Goal: Information Seeking & Learning: Find contact information

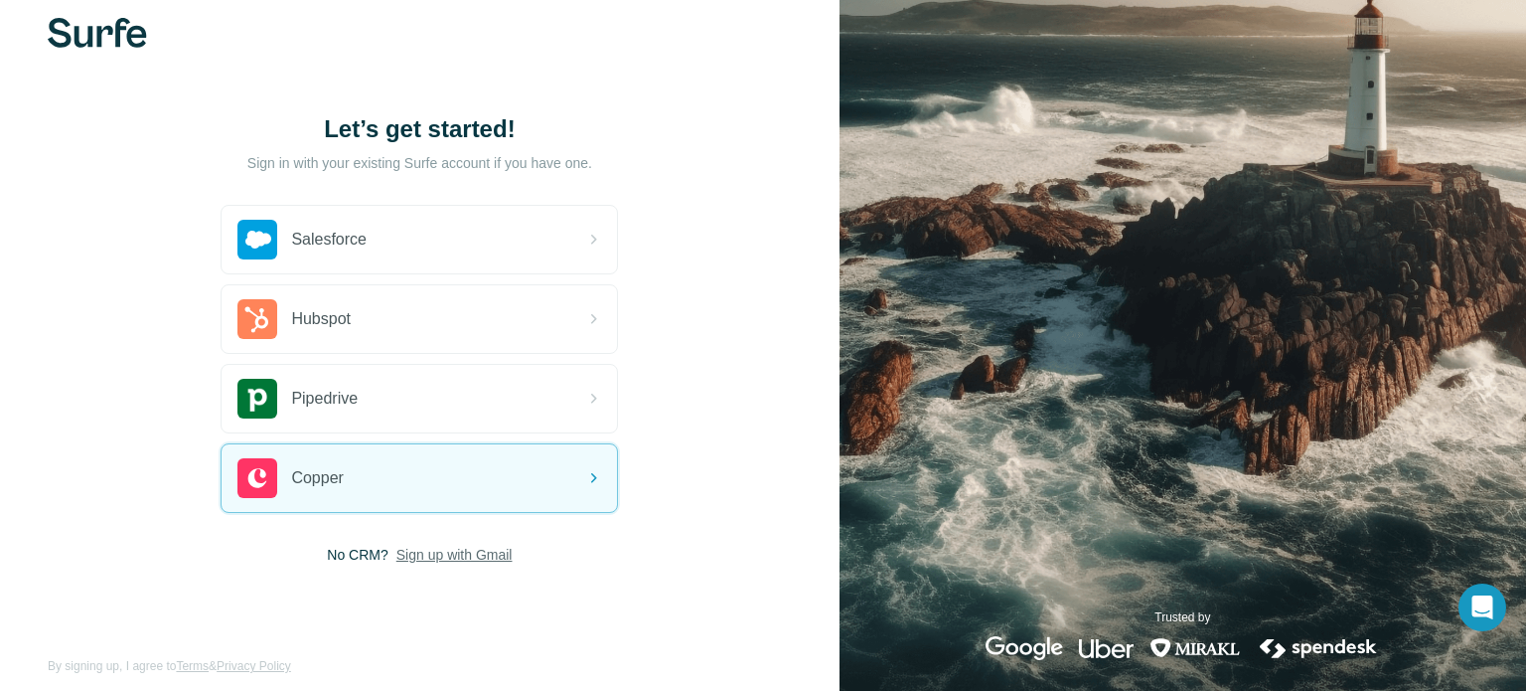
scroll to position [31, 0]
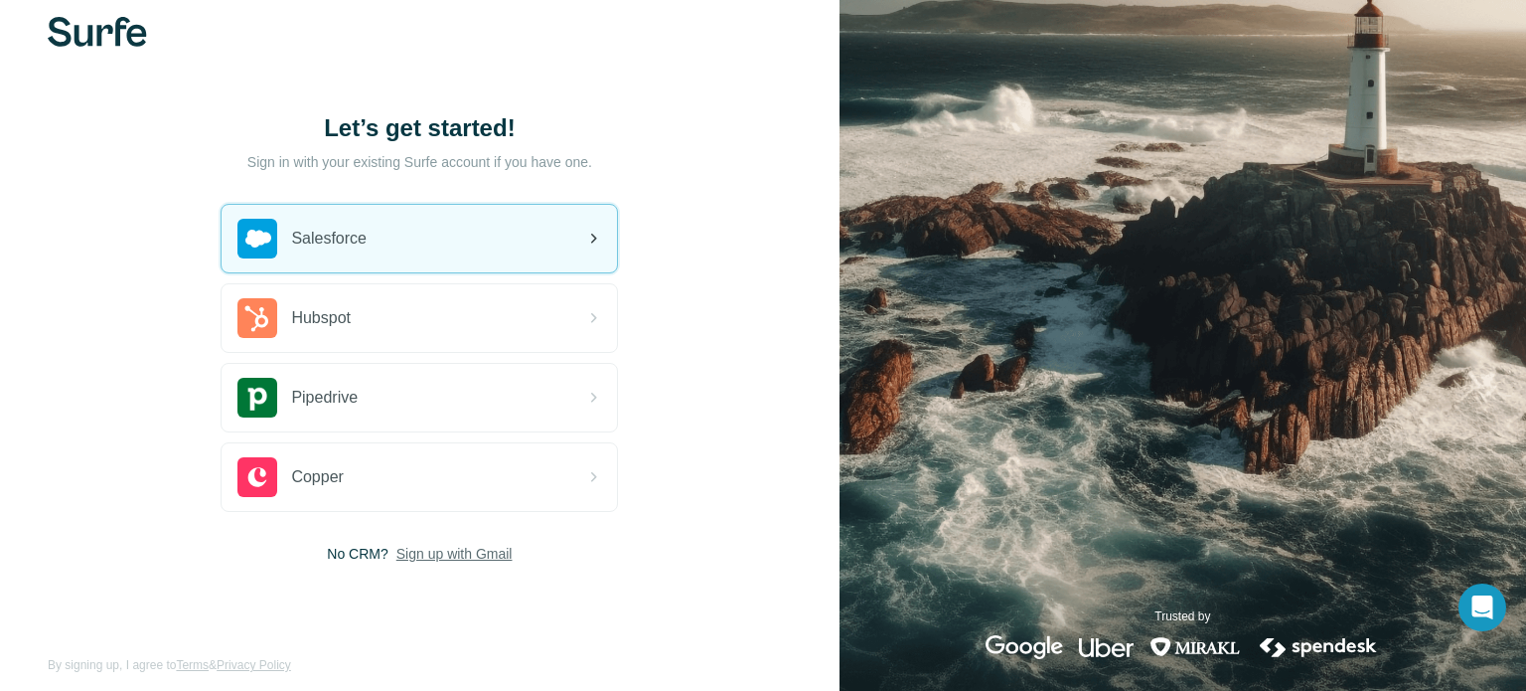
click at [419, 242] on div "Salesforce" at bounding box center [419, 239] width 395 height 68
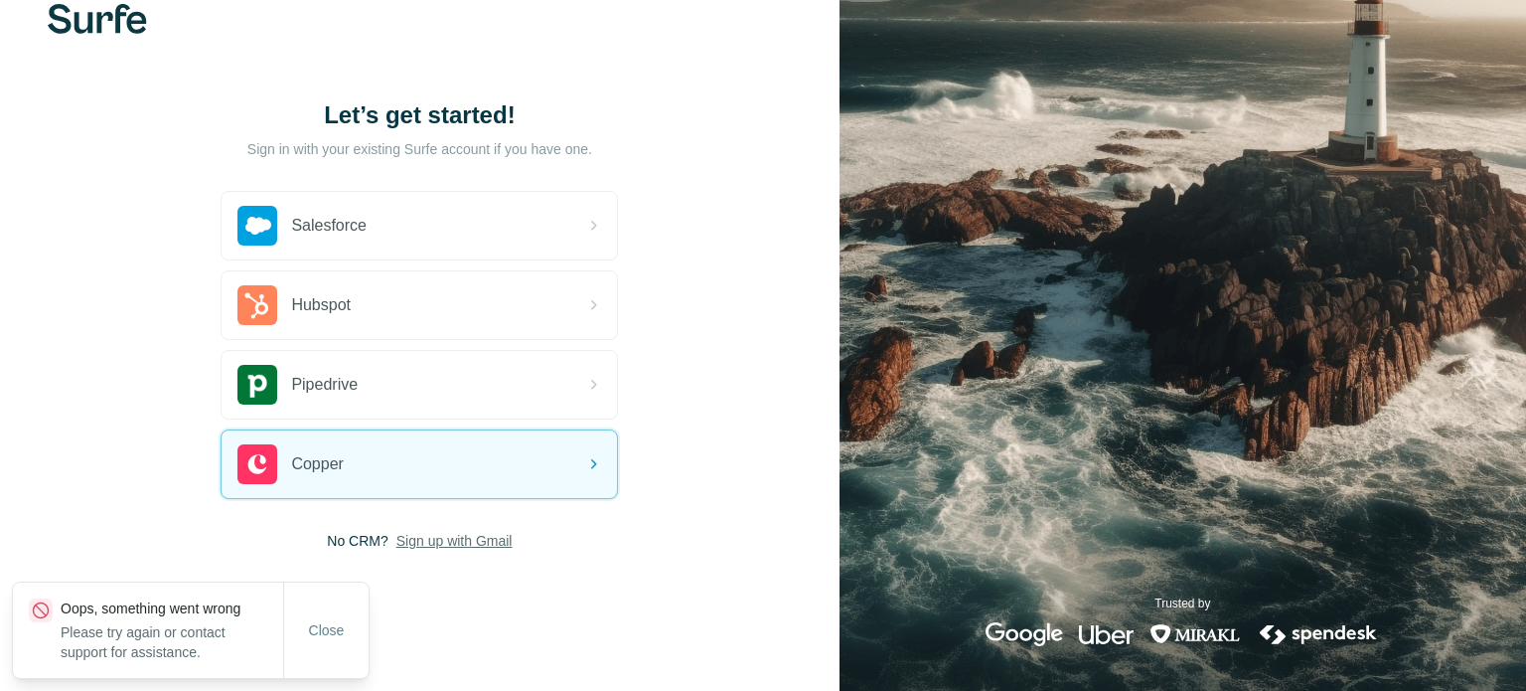
scroll to position [45, 0]
click at [489, 539] on span "Sign up with Gmail" at bounding box center [454, 540] width 116 height 20
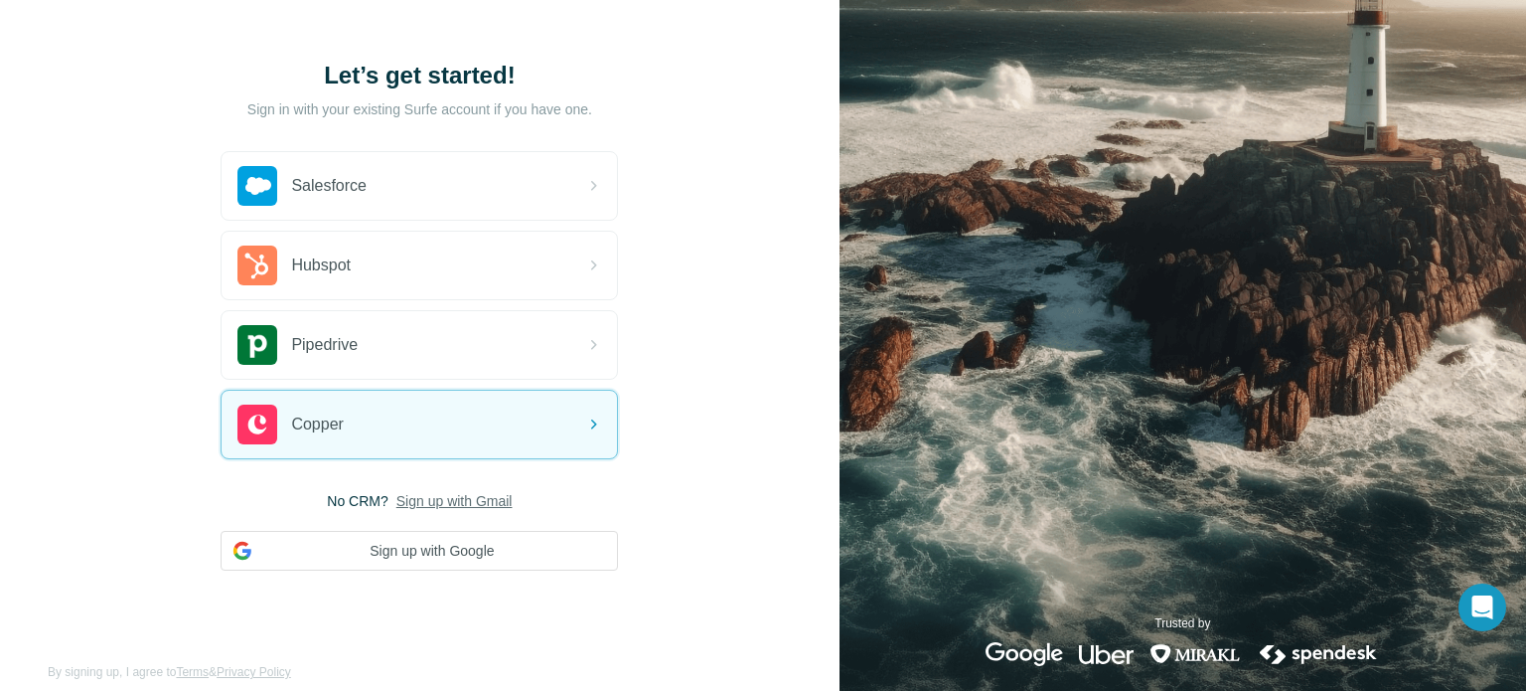
scroll to position [104, 0]
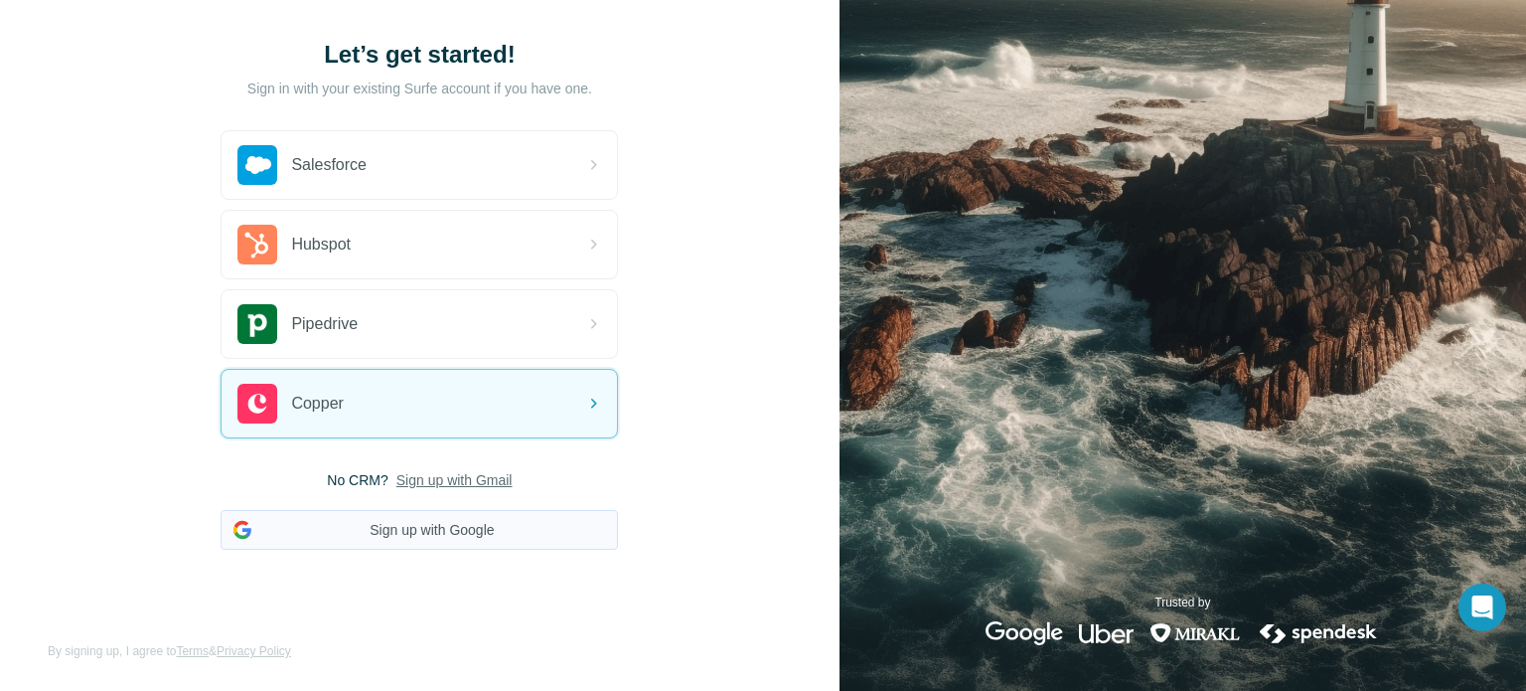
click at [506, 530] on button "Sign up with Google" at bounding box center [419, 530] width 397 height 40
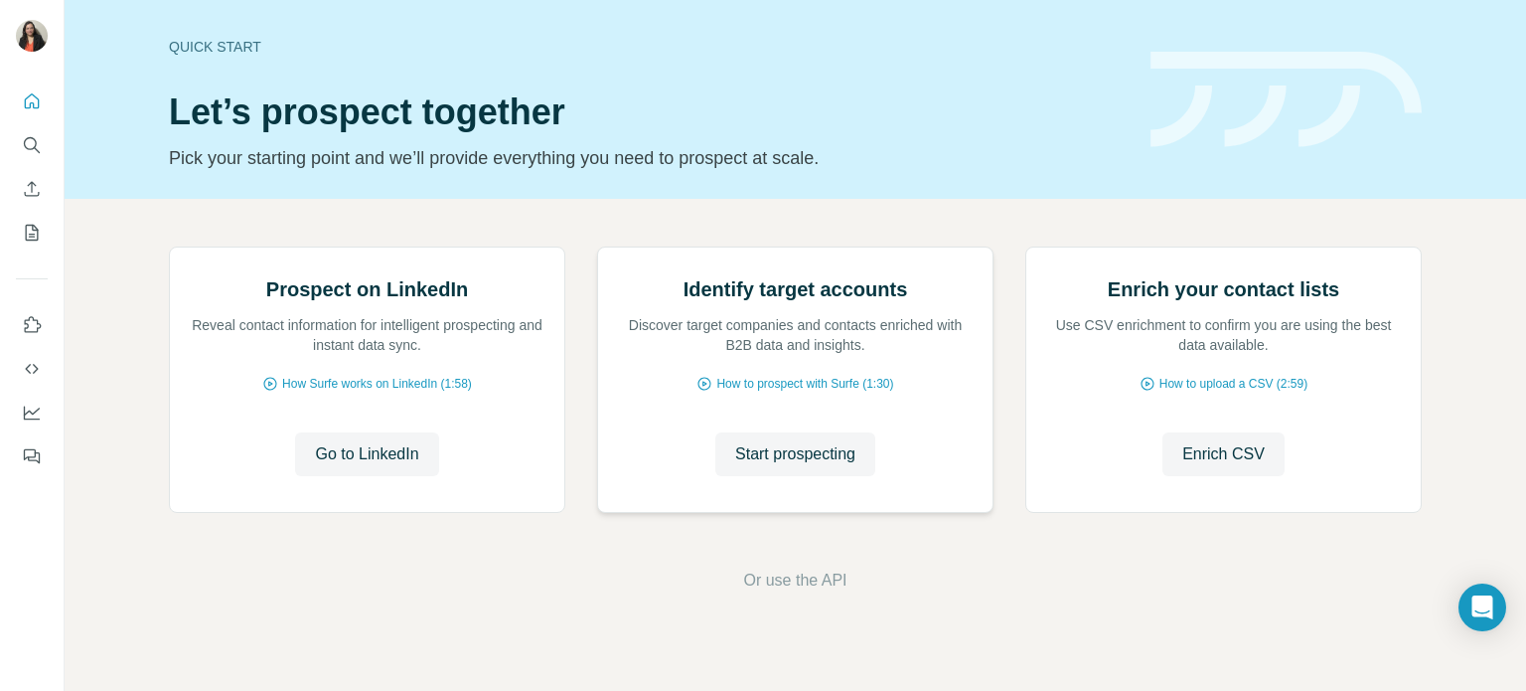
scroll to position [167, 0]
click at [413, 466] on span "Go to LinkedIn" at bounding box center [366, 454] width 103 height 24
click at [24, 155] on button "Search" at bounding box center [32, 145] width 32 height 36
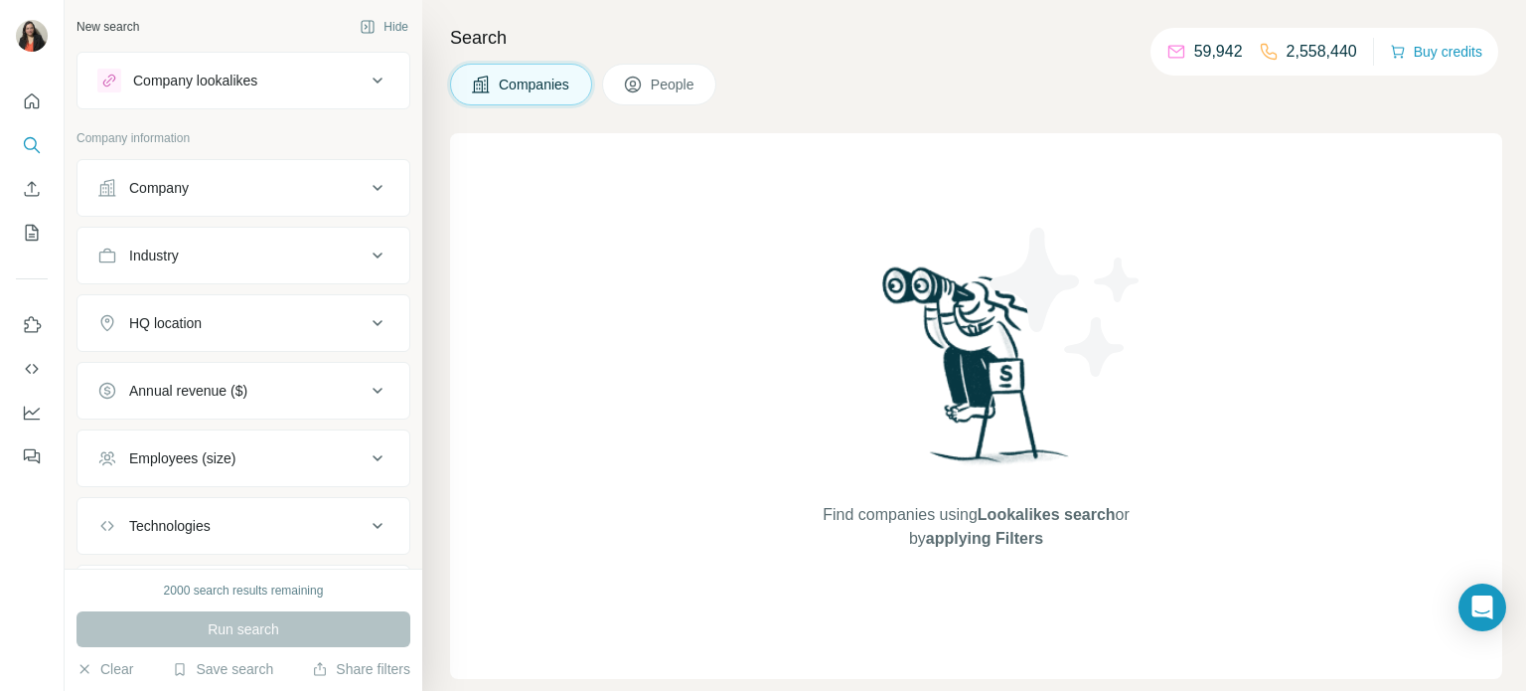
click at [265, 189] on div "Company" at bounding box center [231, 188] width 268 height 20
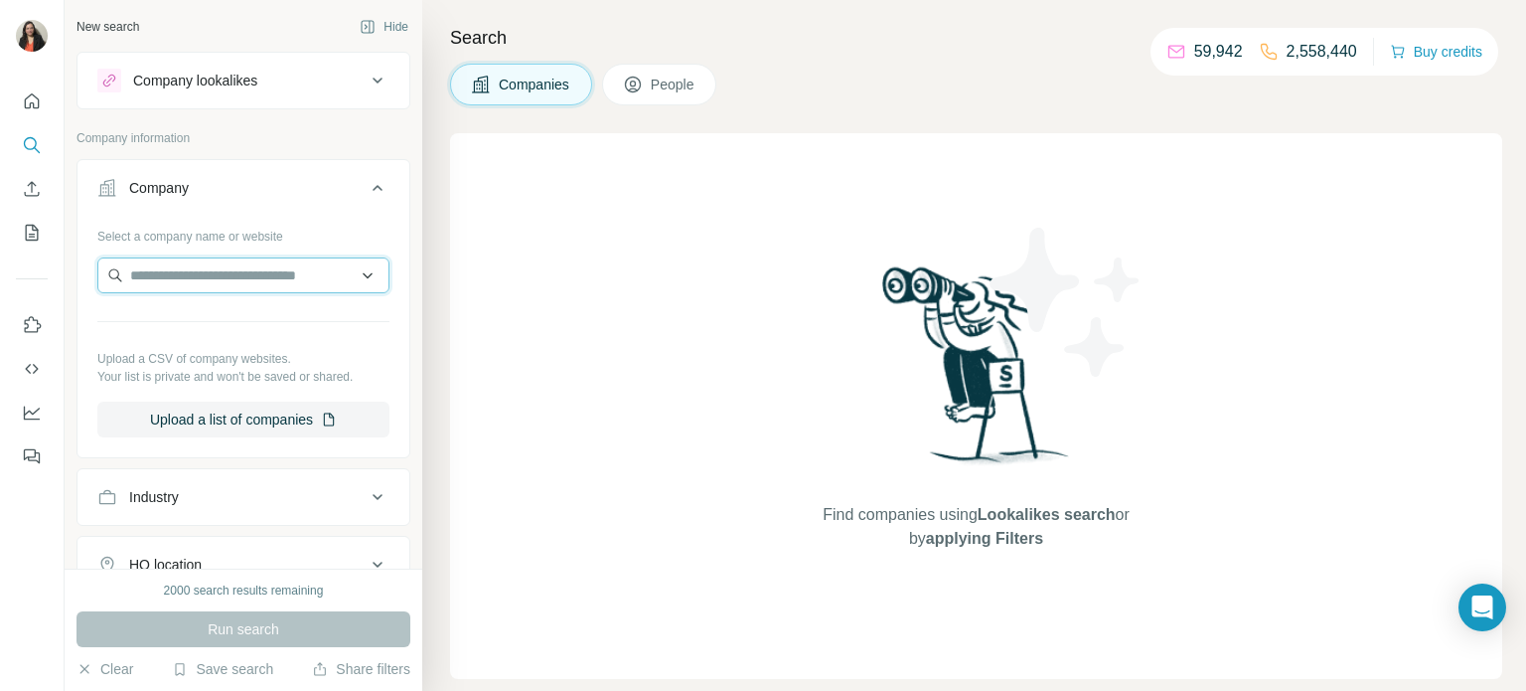
click at [220, 280] on input "text" at bounding box center [243, 275] width 292 height 36
paste input "**********"
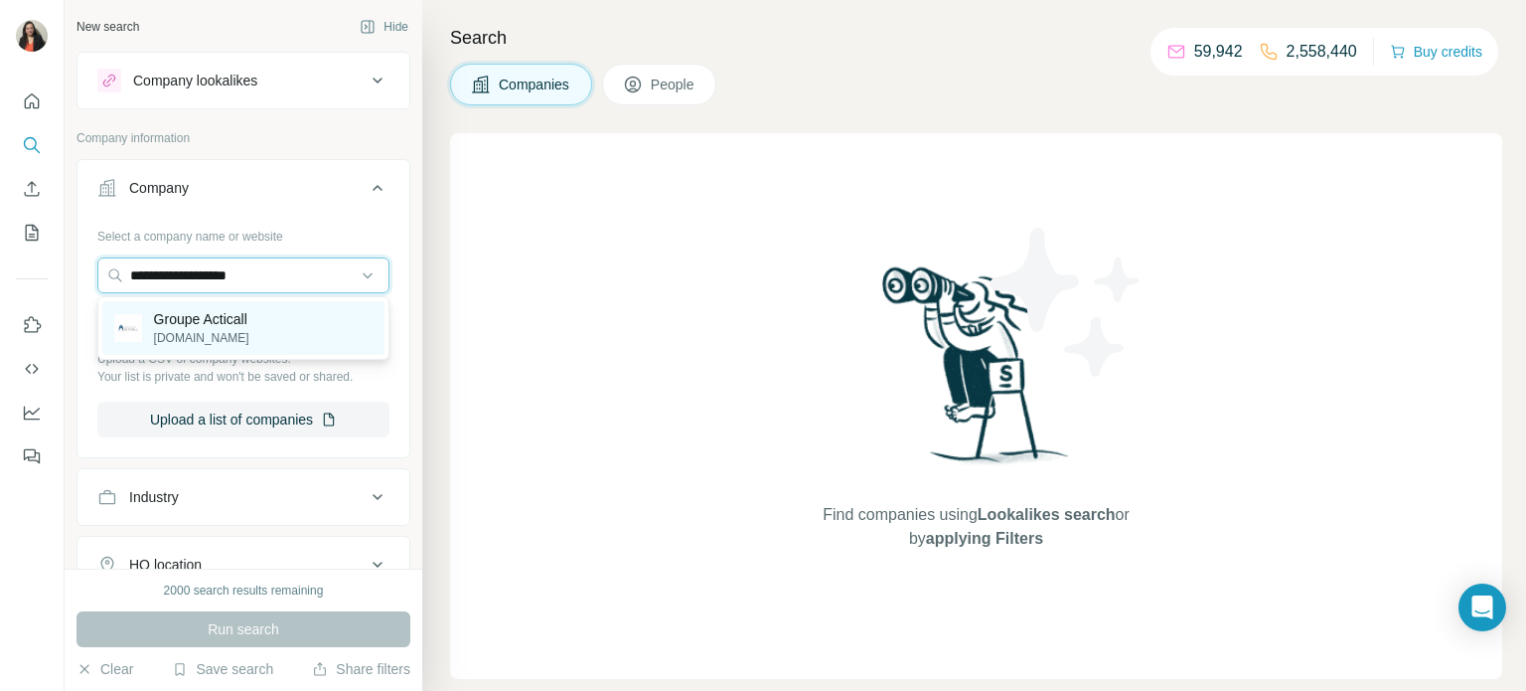
type input "**********"
click at [194, 334] on p "[DOMAIN_NAME]" at bounding box center [201, 338] width 95 height 18
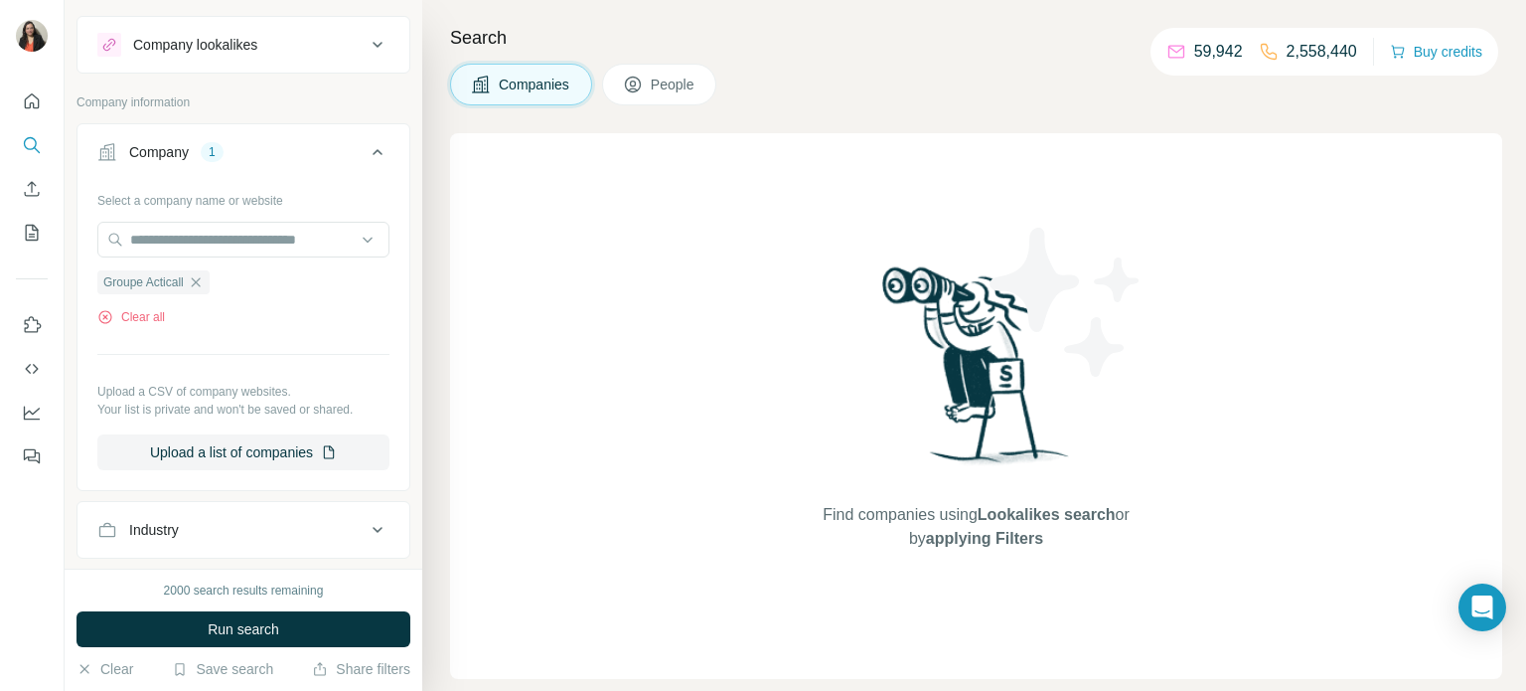
scroll to position [56, 0]
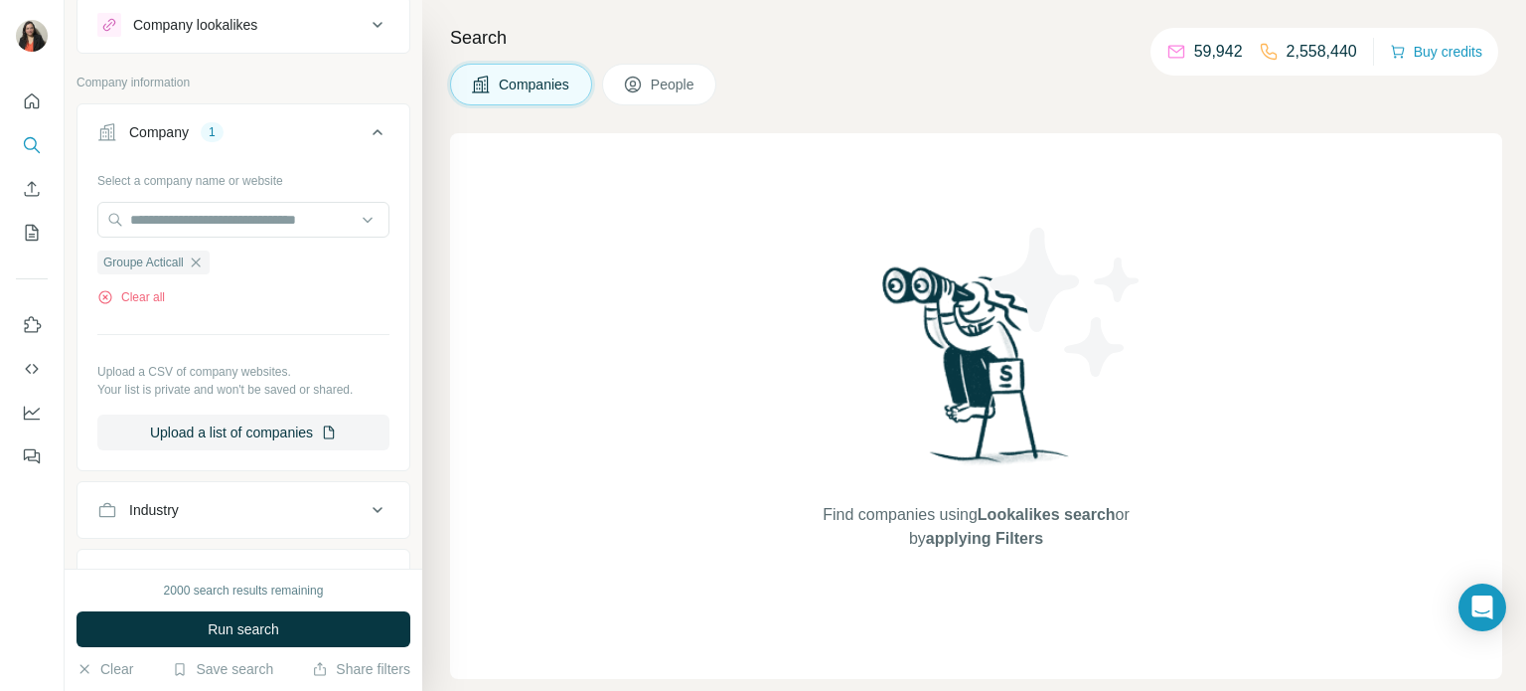
click at [657, 81] on span "People" at bounding box center [674, 85] width 46 height 20
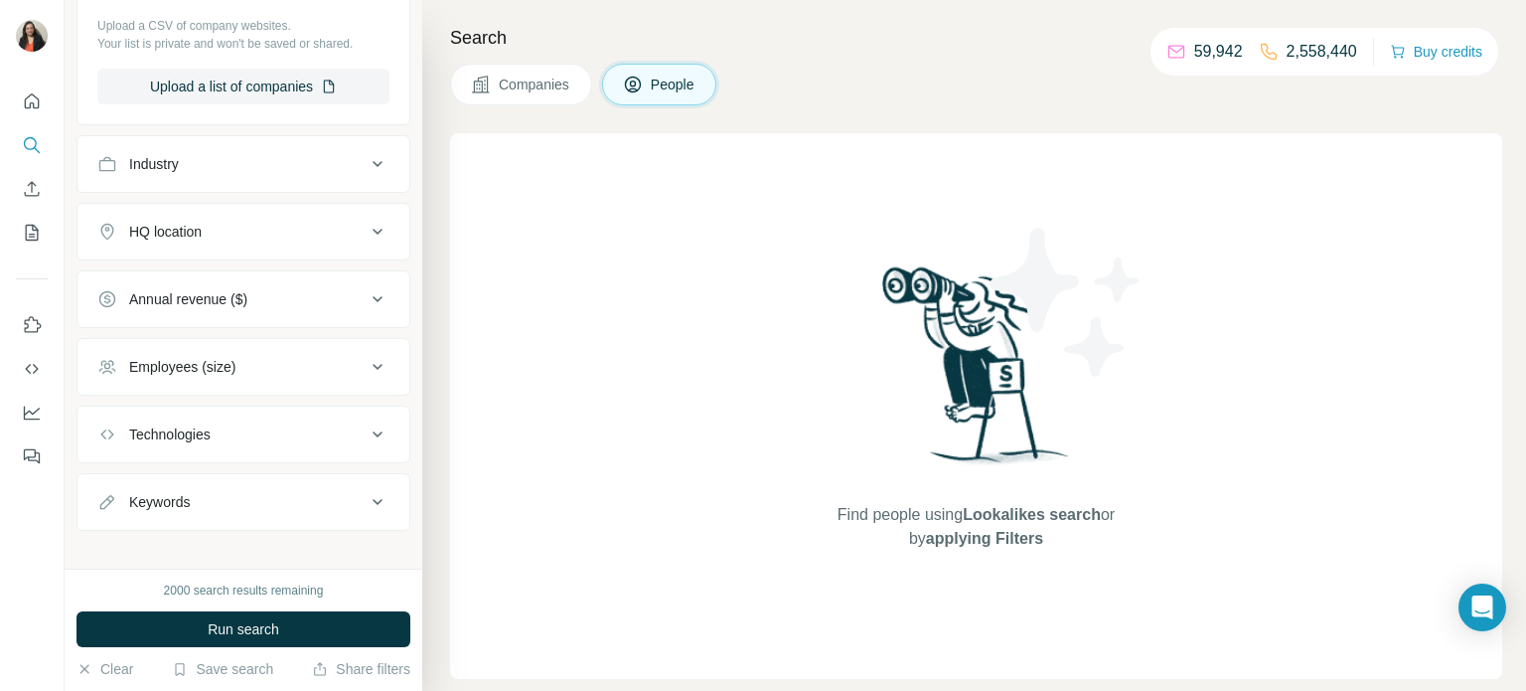
scroll to position [723, 0]
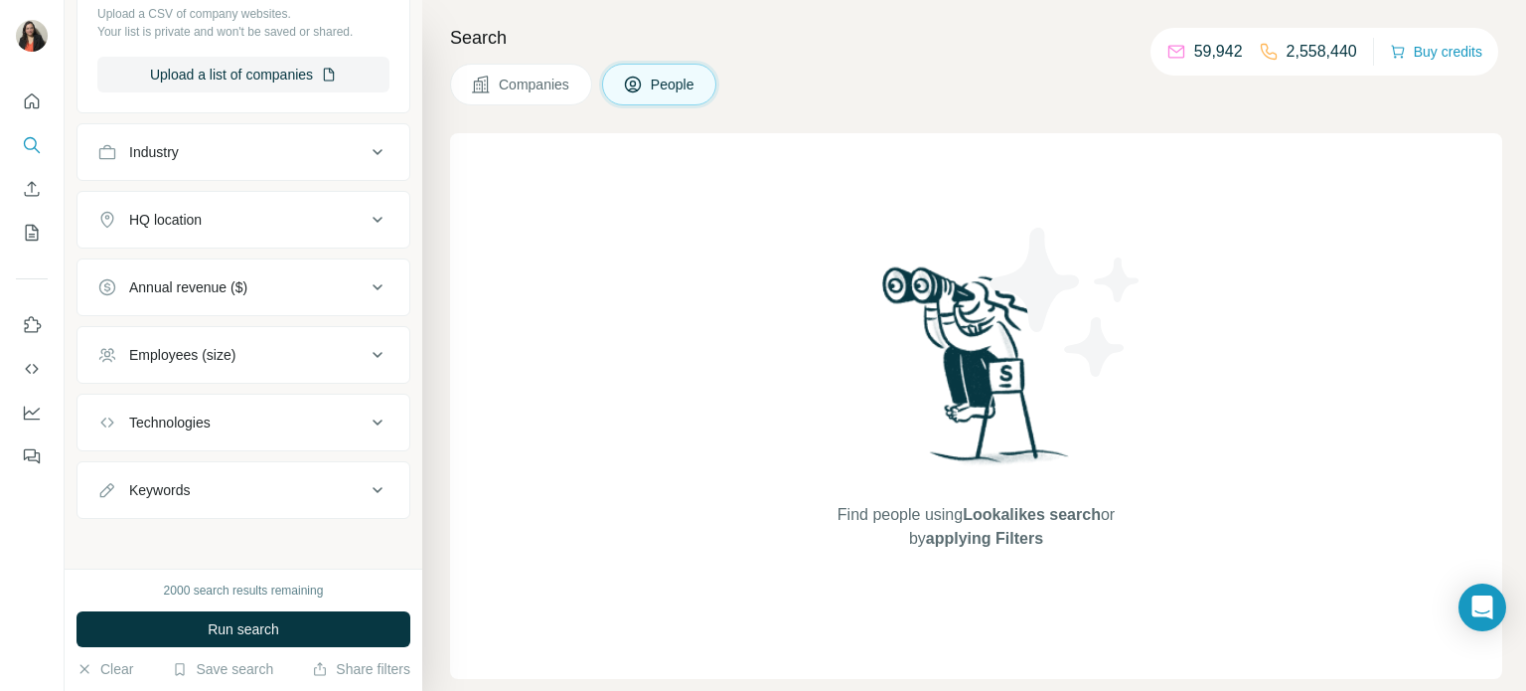
click at [320, 358] on div "Employees (size)" at bounding box center [231, 355] width 268 height 20
click at [354, 224] on div "HQ location" at bounding box center [231, 220] width 268 height 20
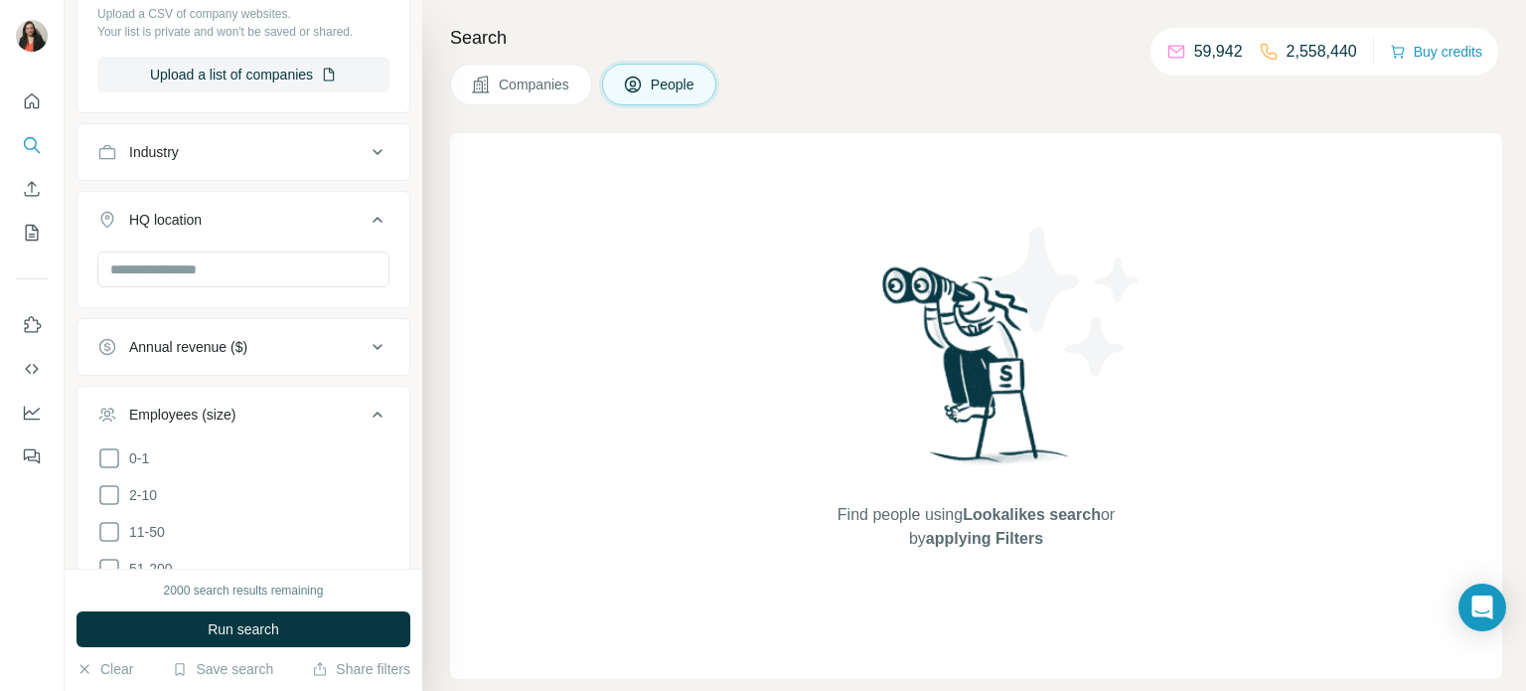
click at [348, 161] on button "Industry" at bounding box center [244, 152] width 332 height 48
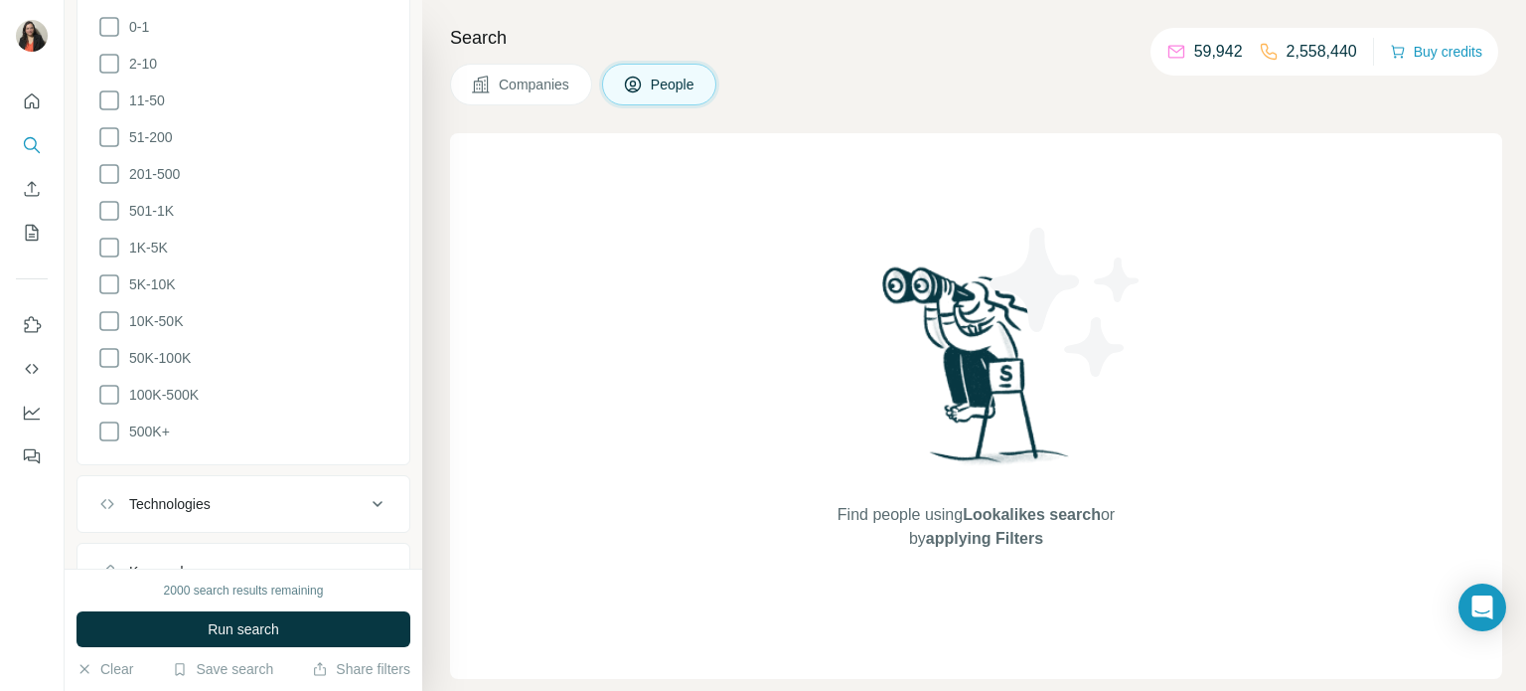
scroll to position [1294, 0]
click at [365, 430] on button "Technologies" at bounding box center [244, 424] width 332 height 48
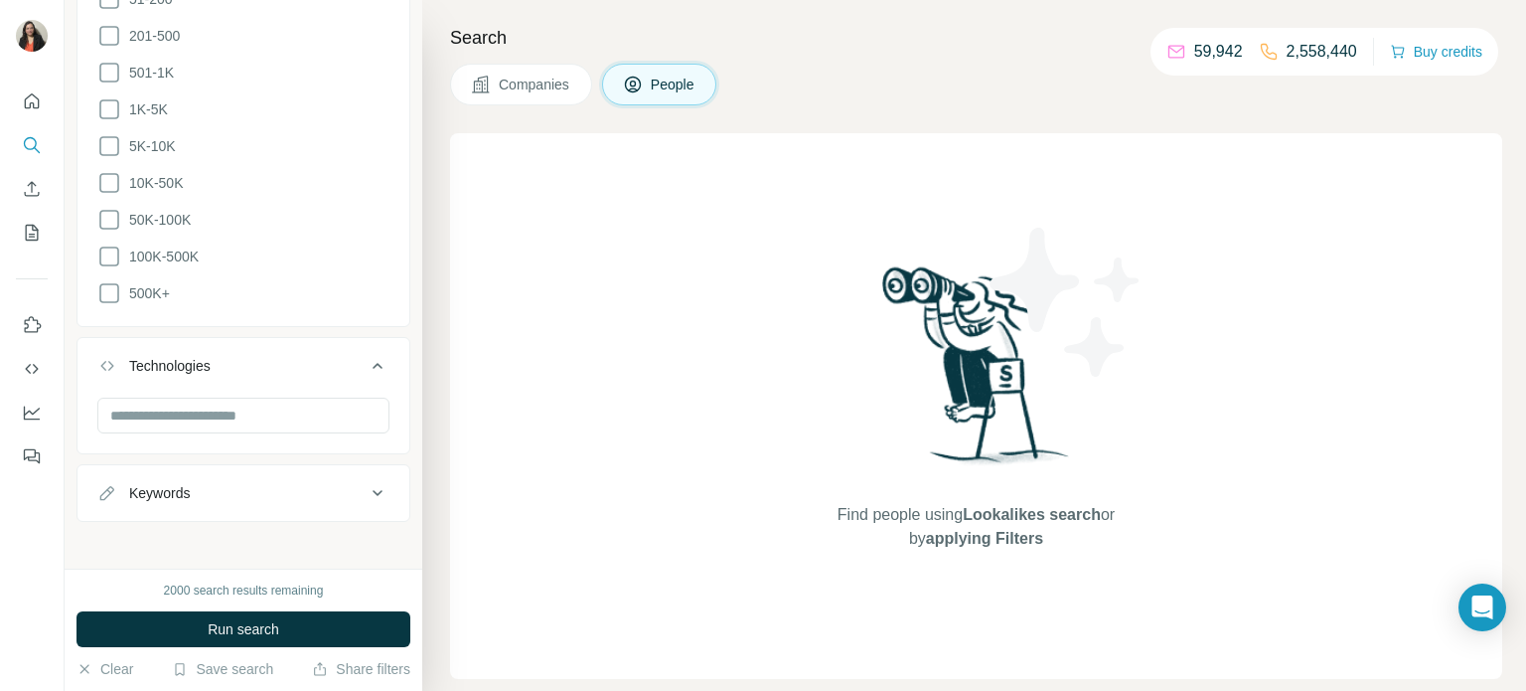
scroll to position [1353, 0]
click at [364, 482] on div "Keywords" at bounding box center [231, 492] width 268 height 20
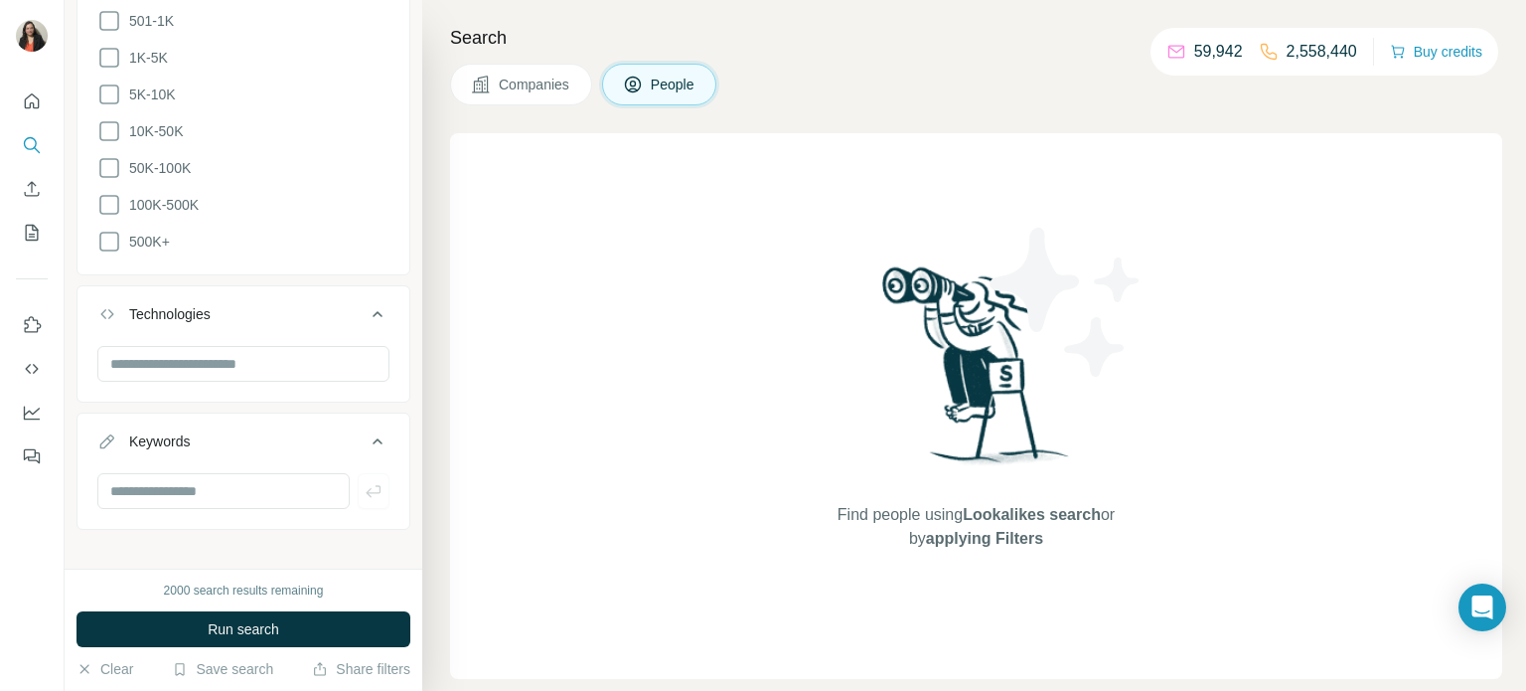
scroll to position [1334, 0]
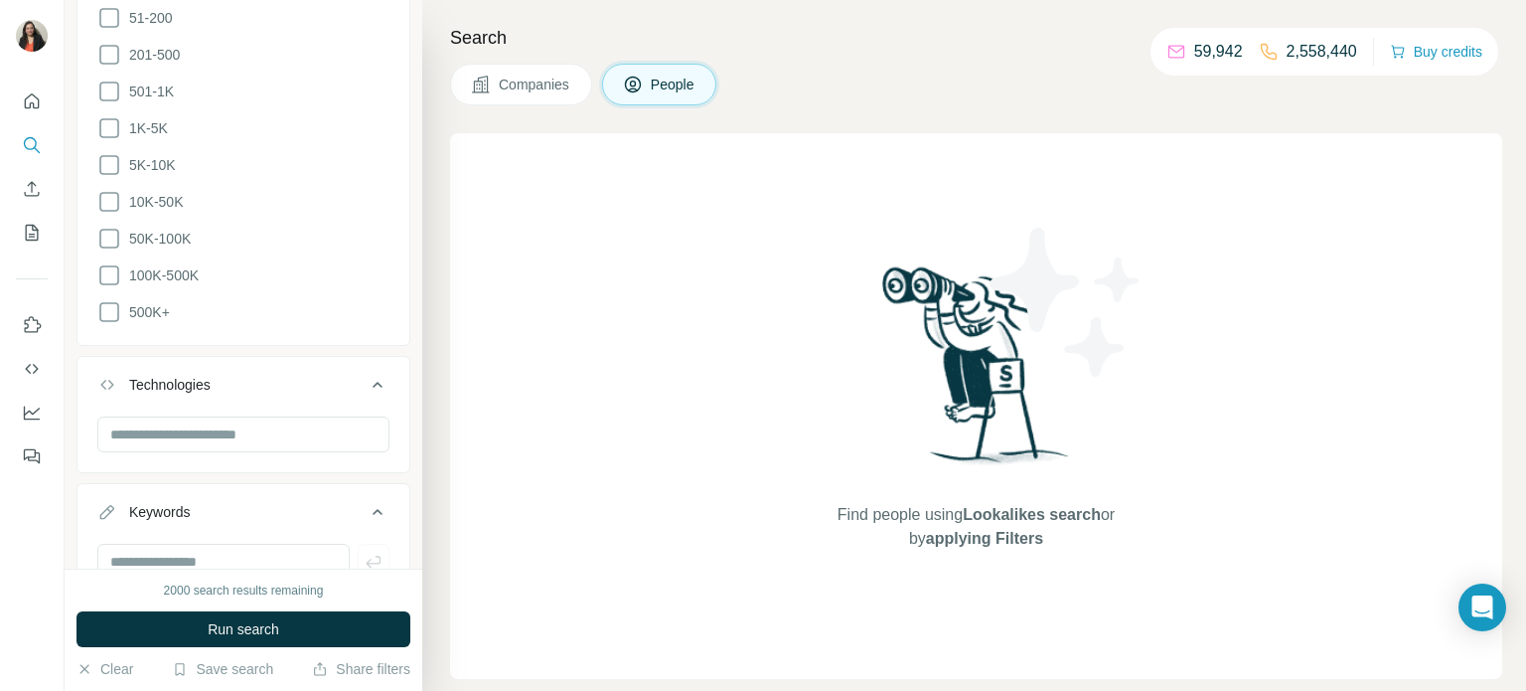
drag, startPoint x: 381, startPoint y: 500, endPoint x: 373, endPoint y: 392, distance: 108.6
click at [381, 500] on icon at bounding box center [378, 512] width 24 height 24
click at [376, 380] on icon at bounding box center [378, 385] width 24 height 24
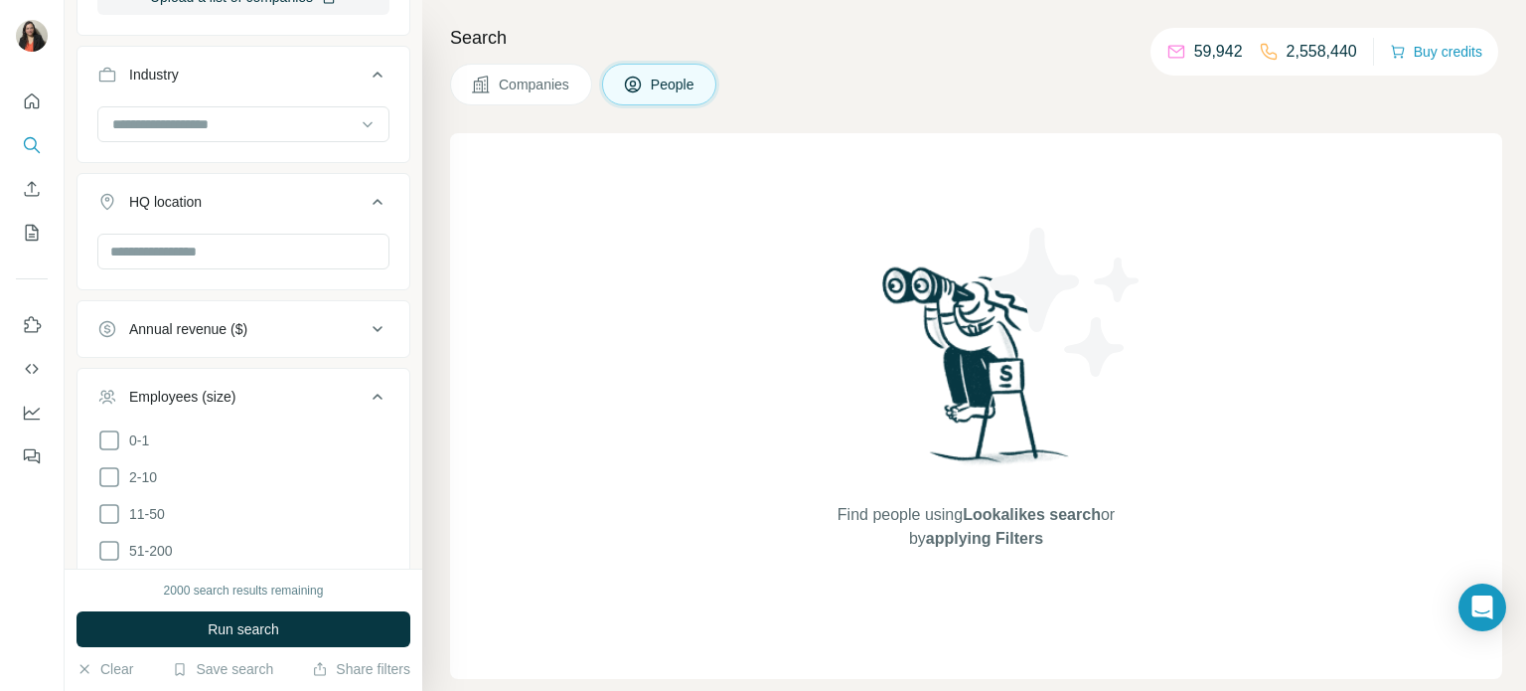
scroll to position [792, 0]
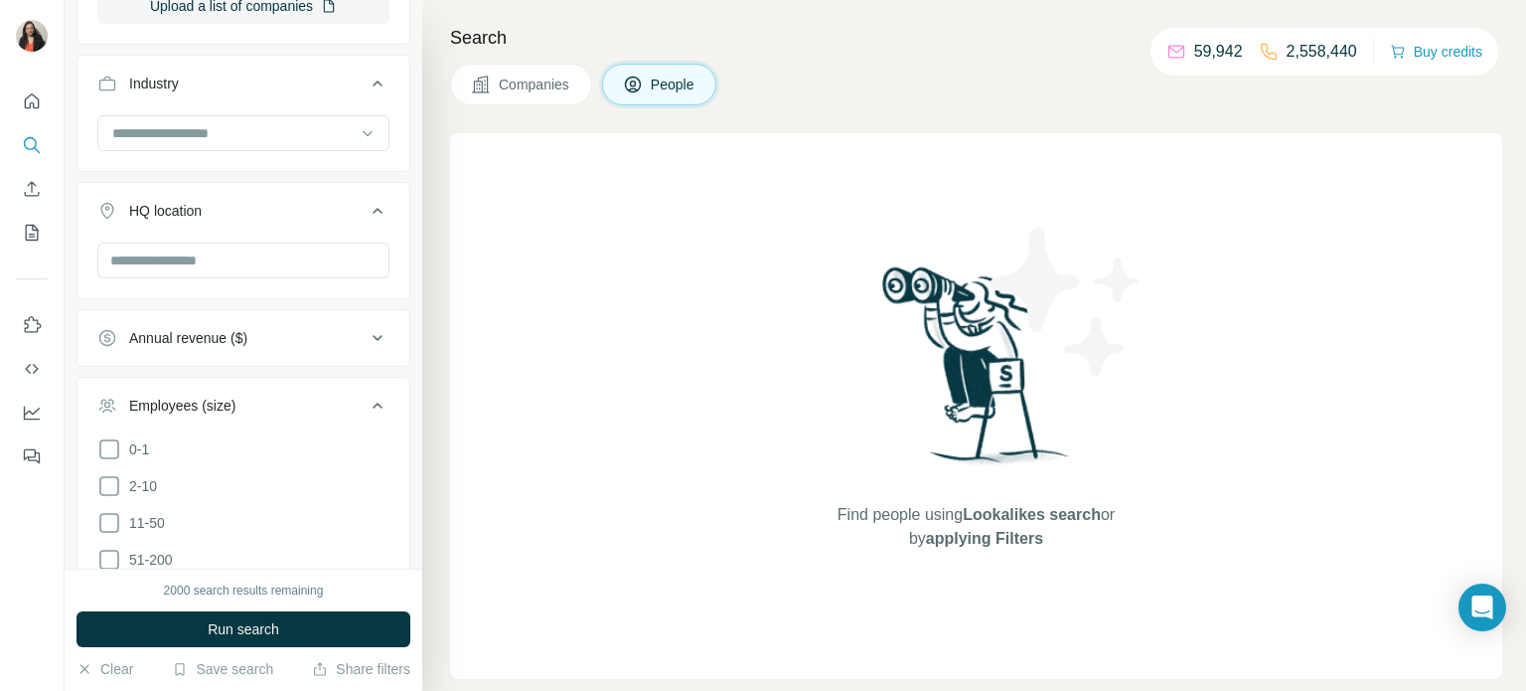
click at [376, 403] on icon at bounding box center [378, 405] width 24 height 24
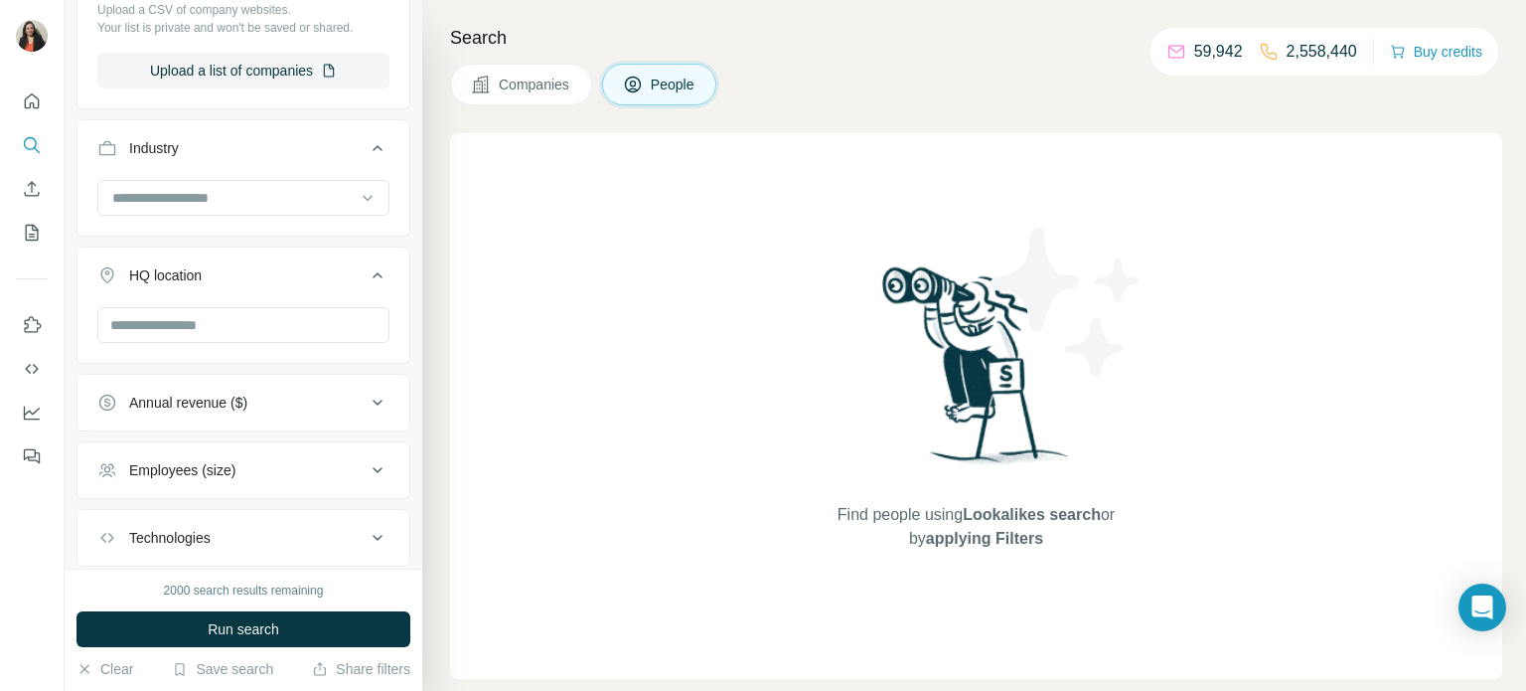
scroll to position [726, 0]
click at [275, 636] on span "Run search" at bounding box center [244, 629] width 72 height 20
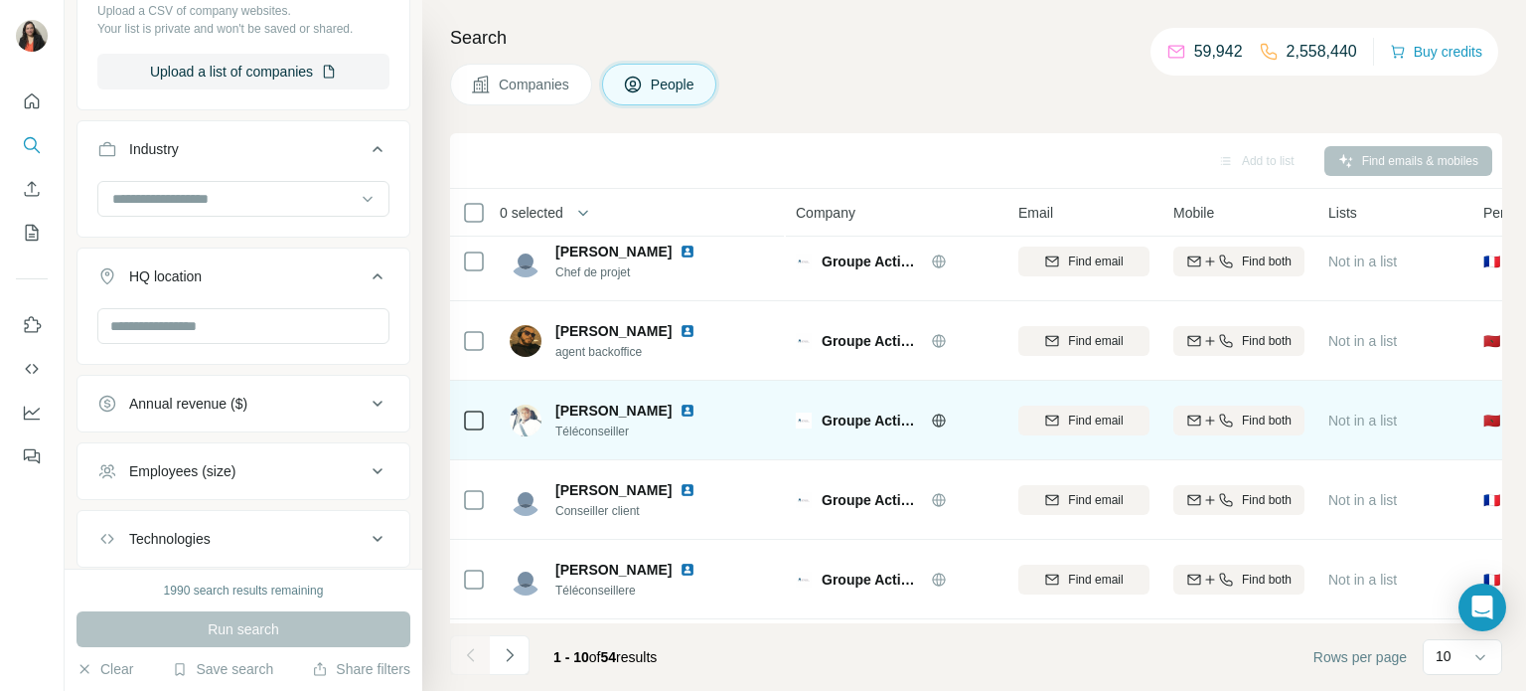
scroll to position [0, 0]
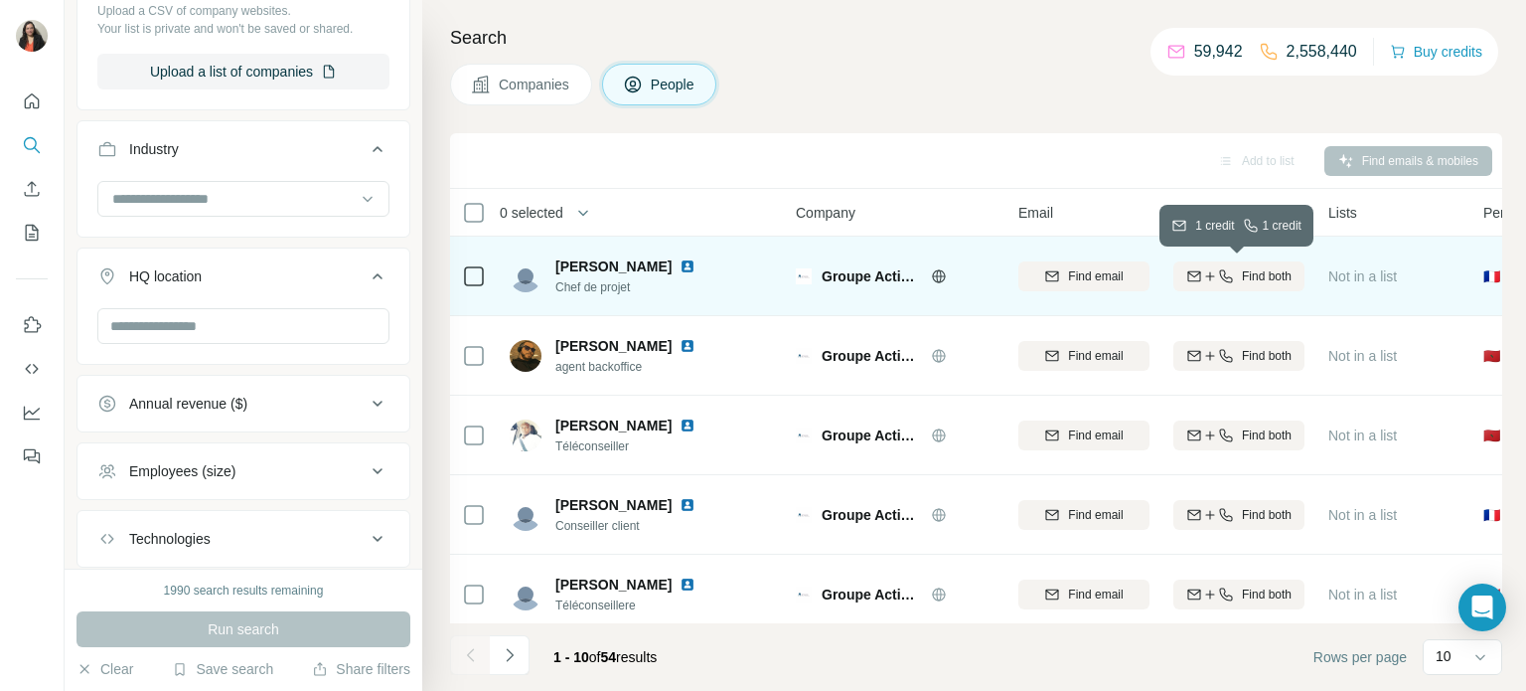
click at [1257, 276] on span "Find both" at bounding box center [1267, 276] width 50 height 18
click at [1361, 276] on span "1 list" at bounding box center [1370, 274] width 25 height 18
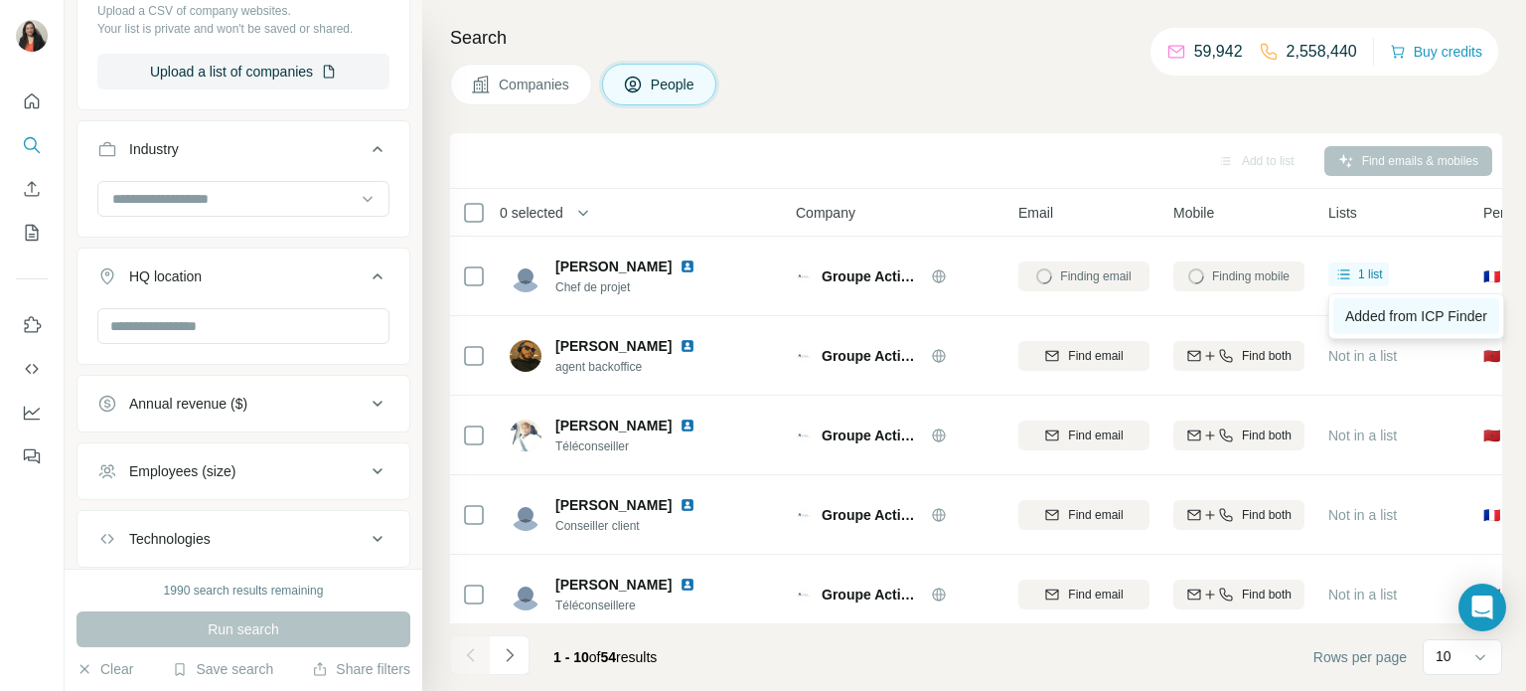
click at [1397, 313] on span "Added from ICP Finder" at bounding box center [1416, 316] width 142 height 16
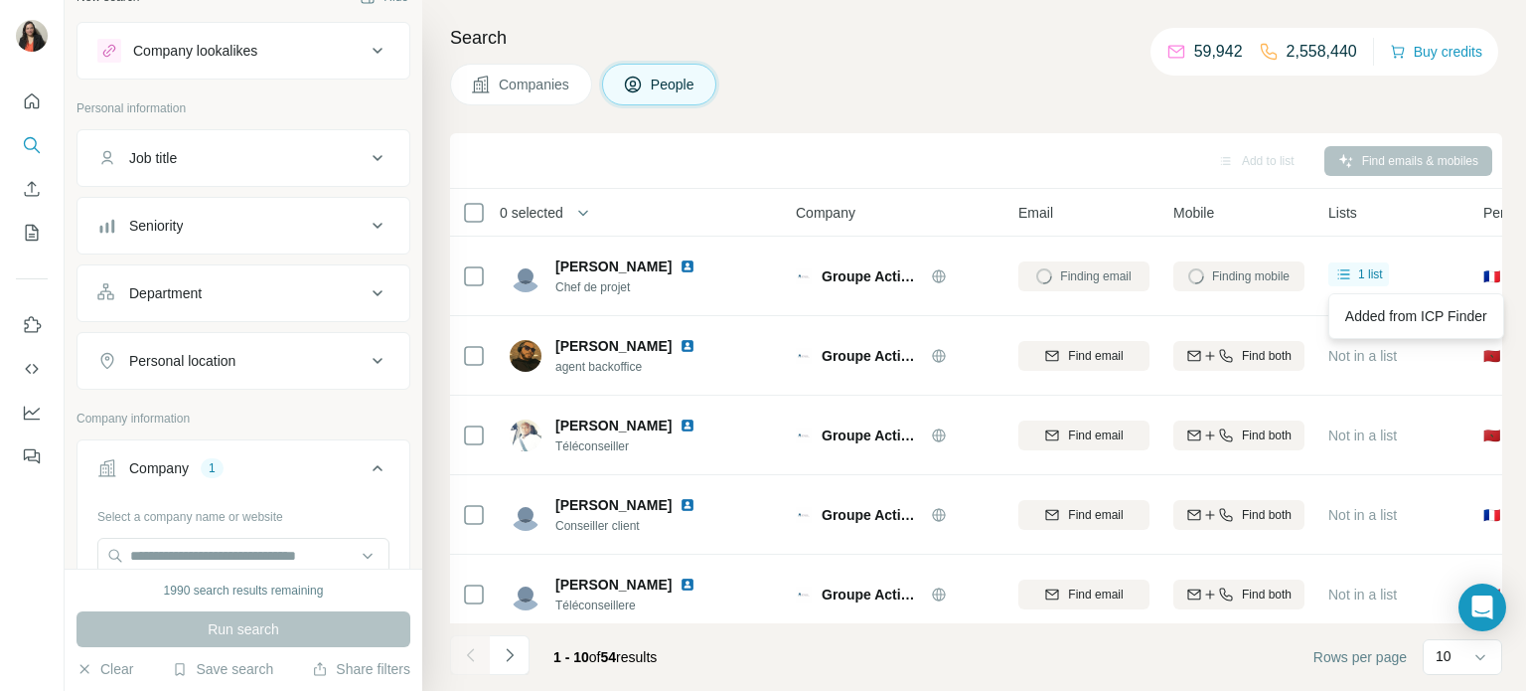
scroll to position [26, 0]
click at [384, 309] on icon at bounding box center [378, 297] width 24 height 24
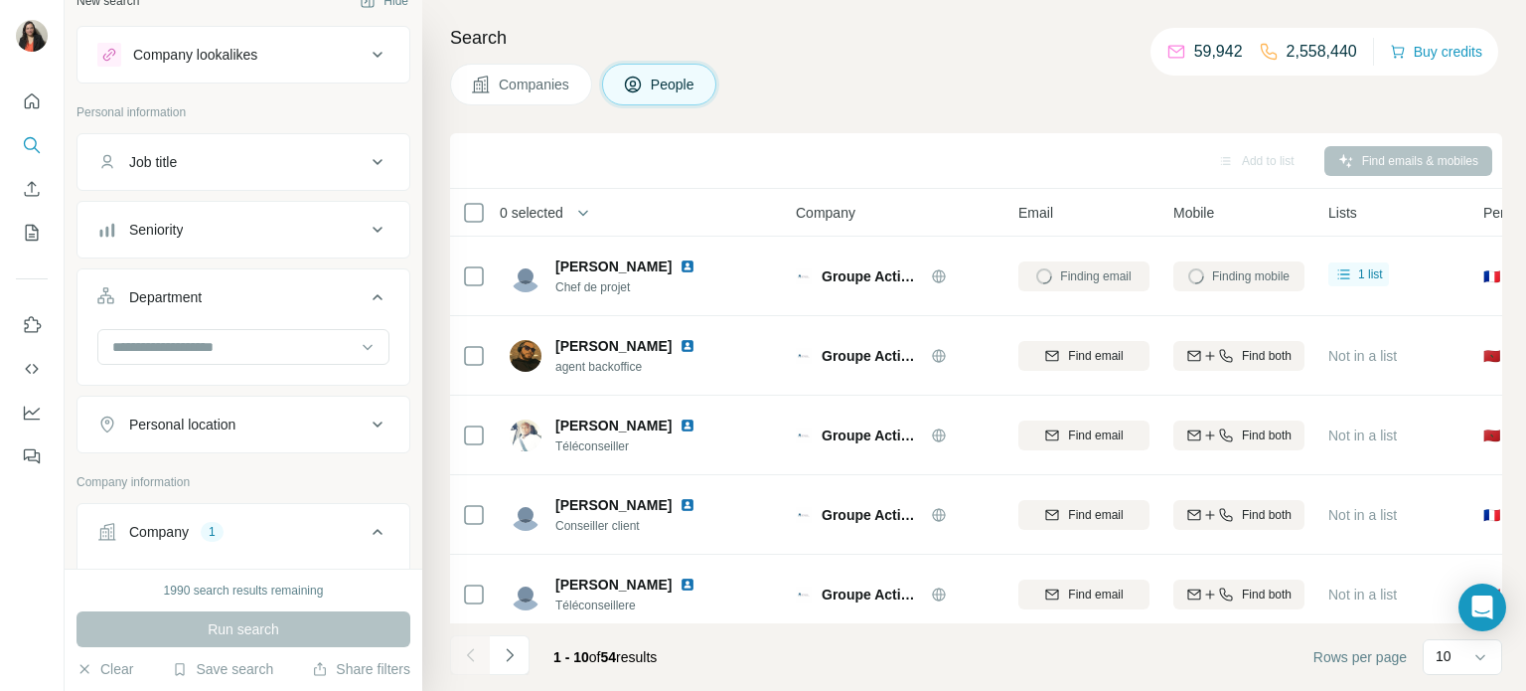
scroll to position [0, 0]
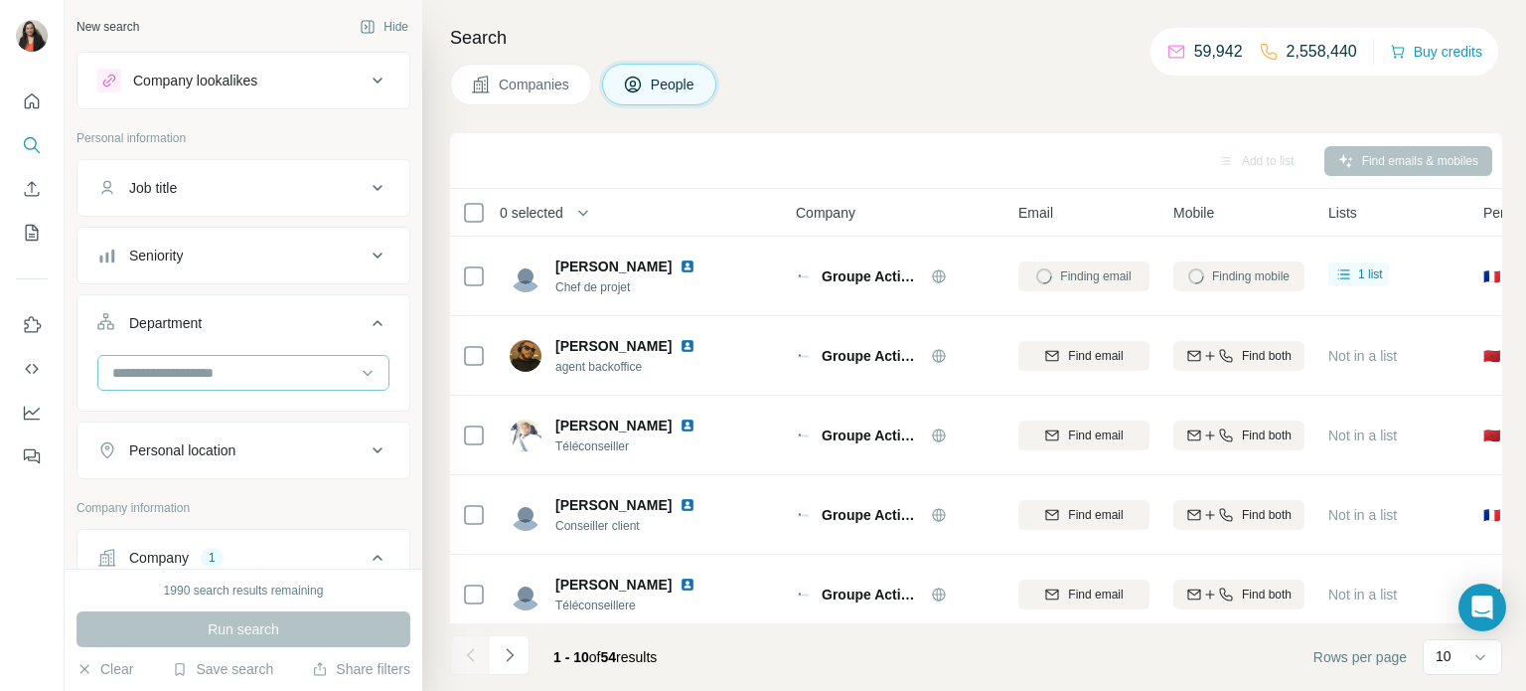
click at [312, 366] on input at bounding box center [232, 373] width 245 height 22
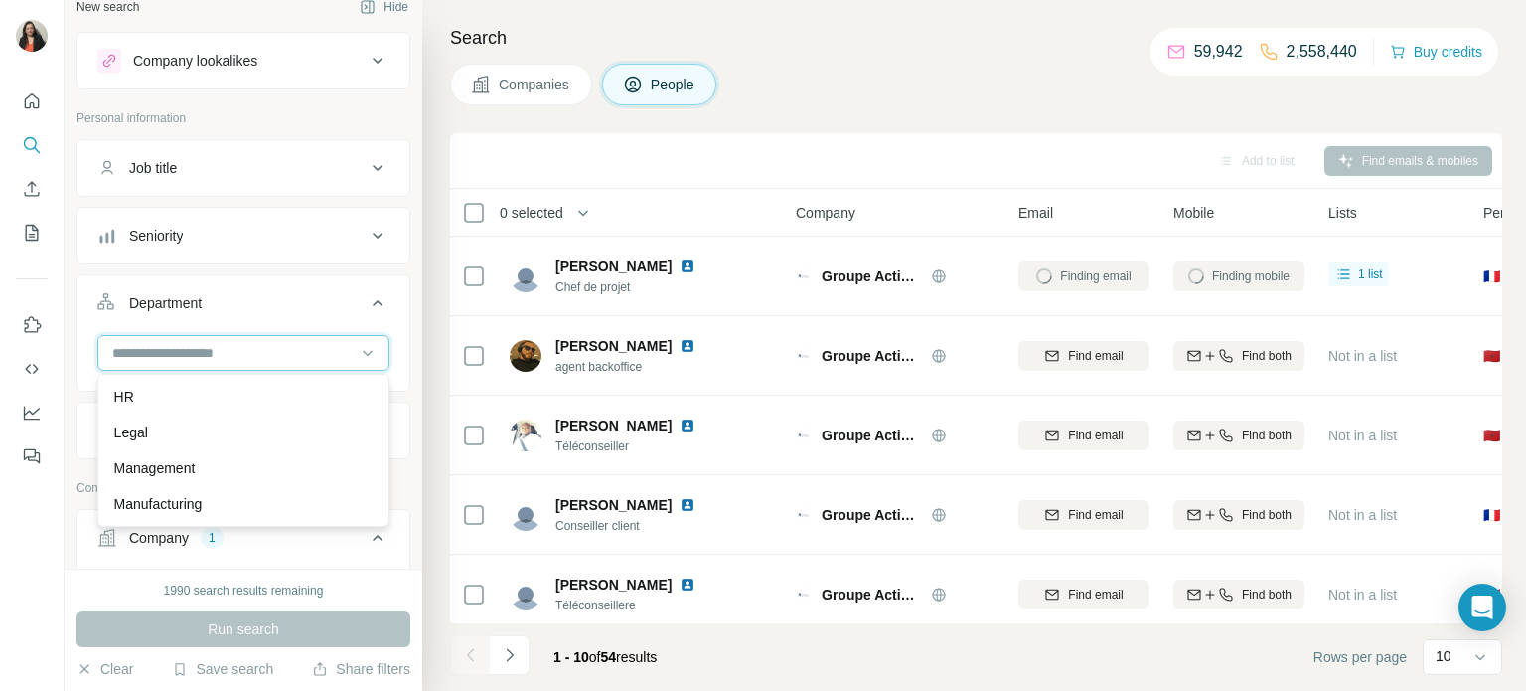
scroll to position [328, 0]
click at [141, 460] on p "Management" at bounding box center [154, 462] width 81 height 20
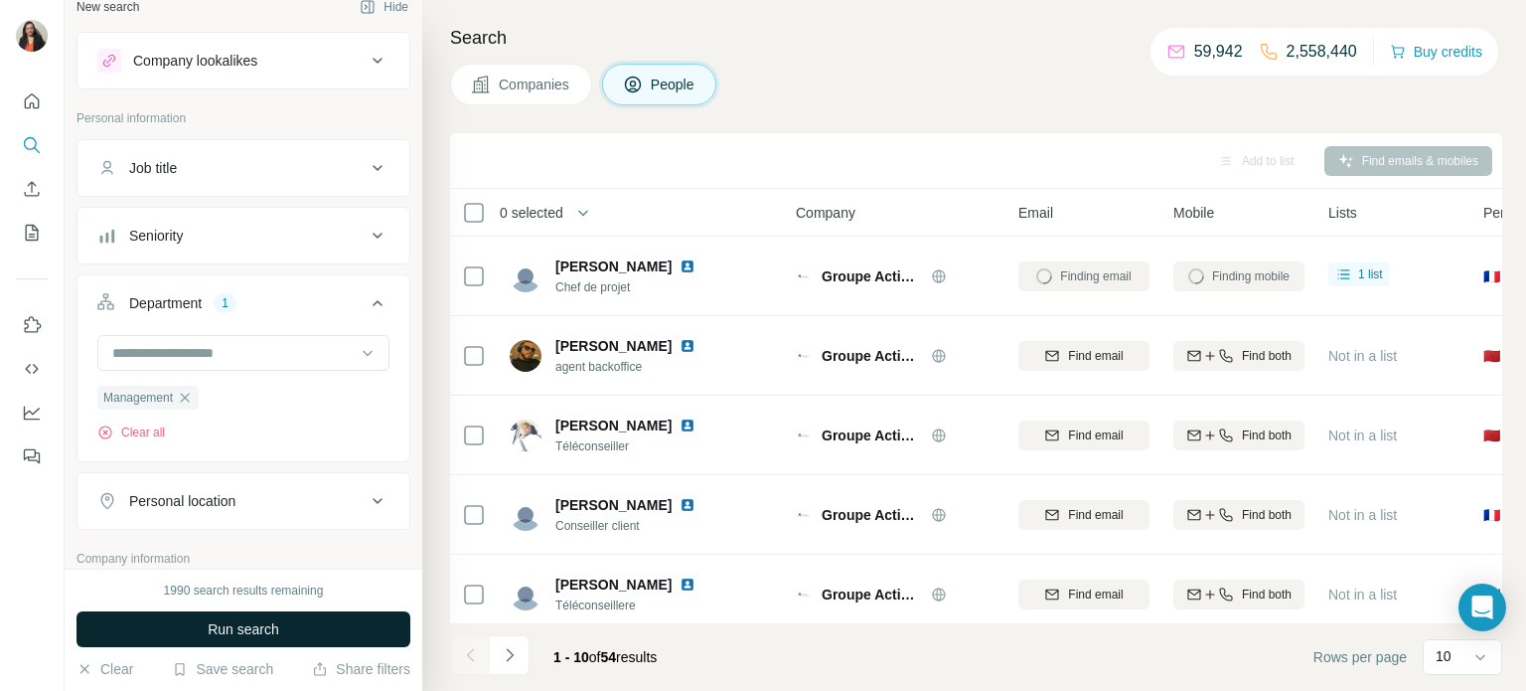
click at [244, 632] on span "Run search" at bounding box center [244, 629] width 72 height 20
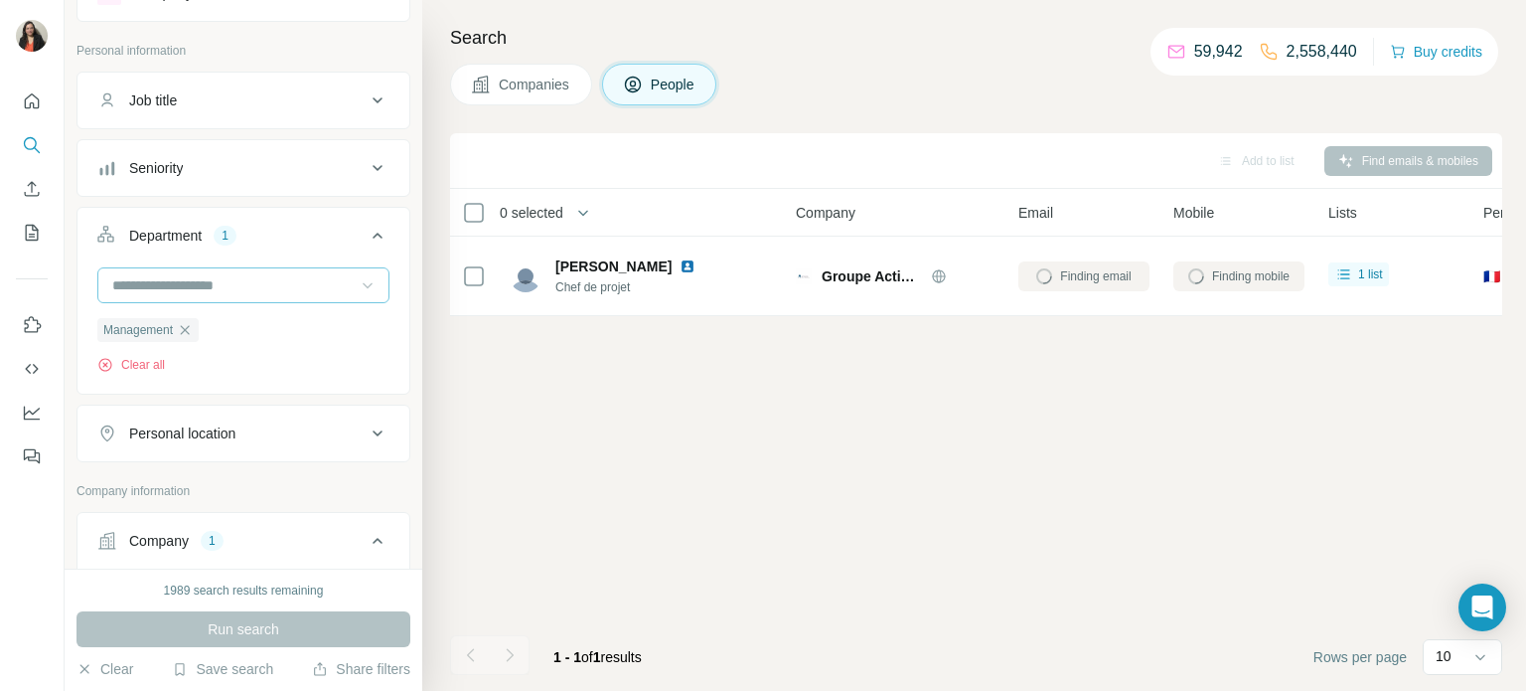
click at [359, 283] on icon at bounding box center [368, 285] width 20 height 20
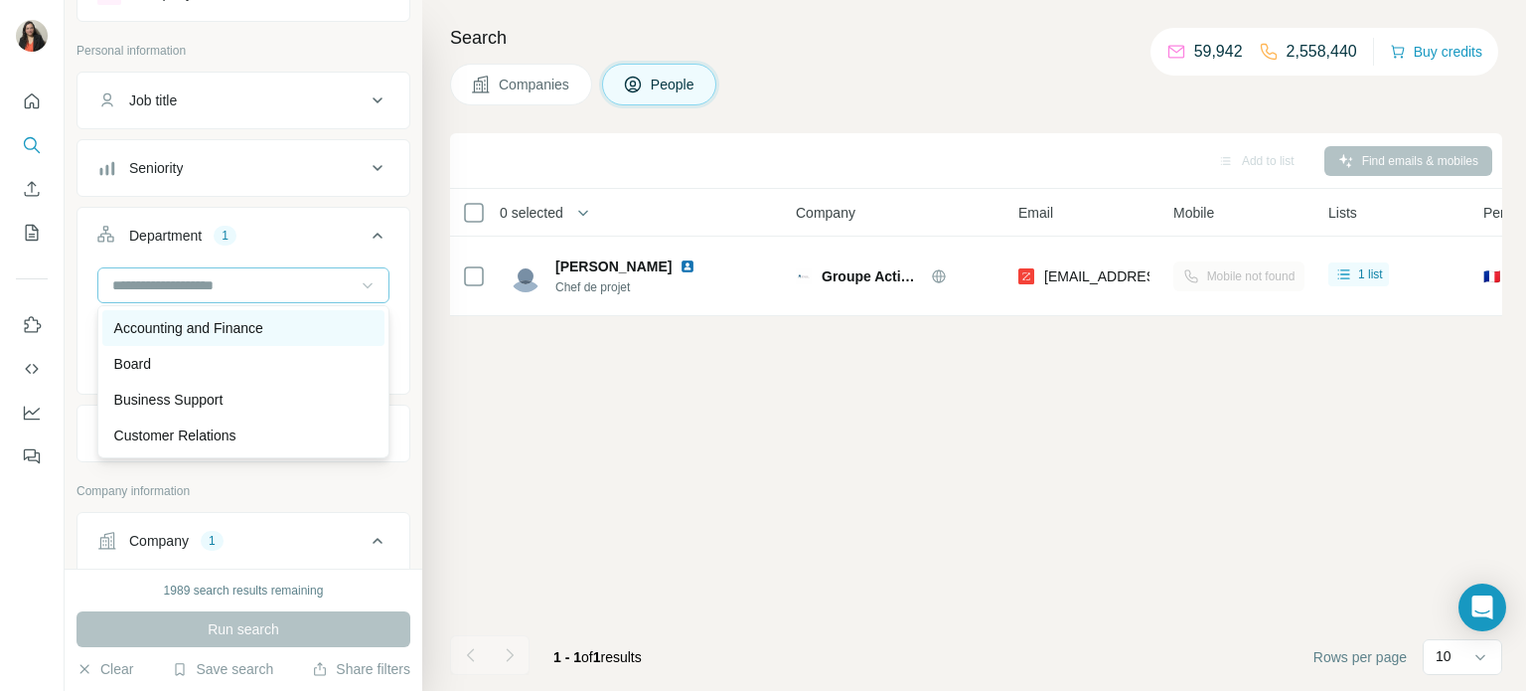
click at [217, 326] on p "Accounting and Finance" at bounding box center [188, 328] width 149 height 20
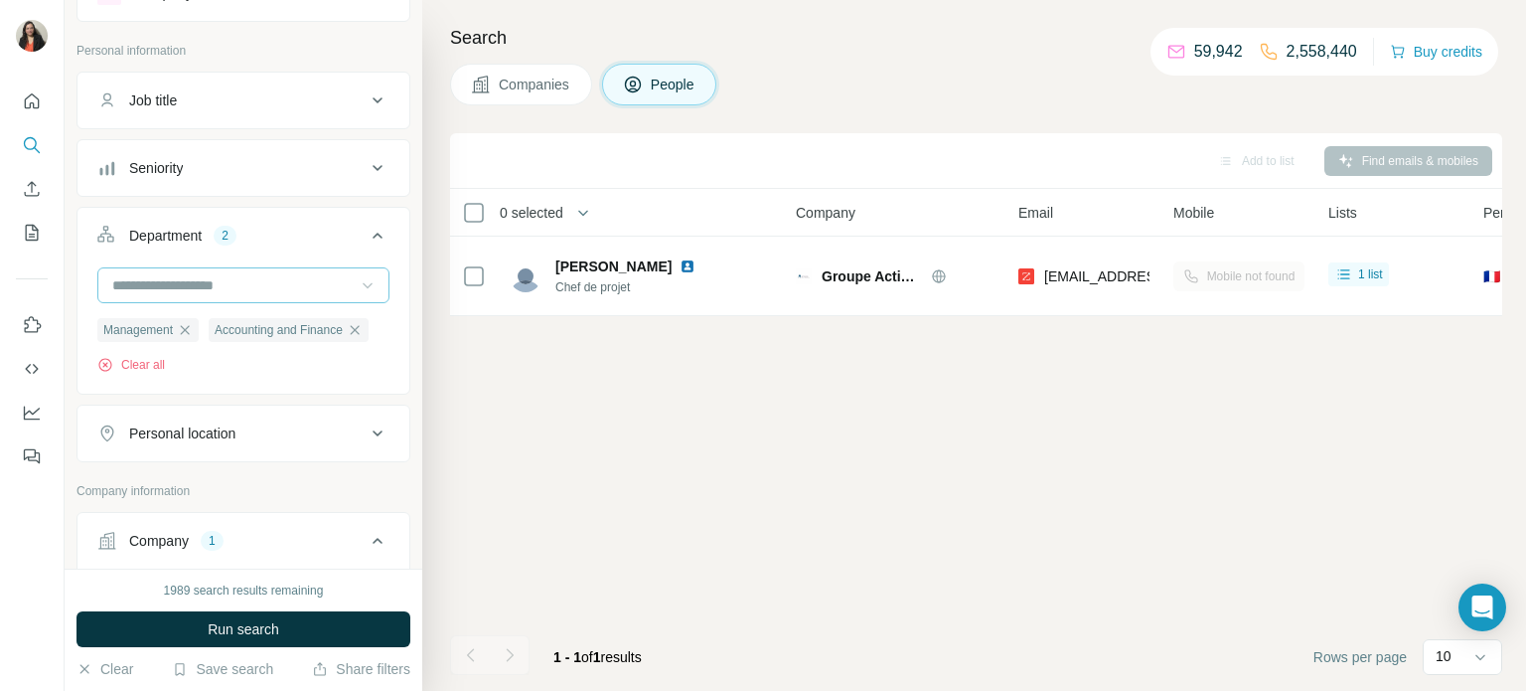
click at [303, 288] on input at bounding box center [232, 285] width 245 height 22
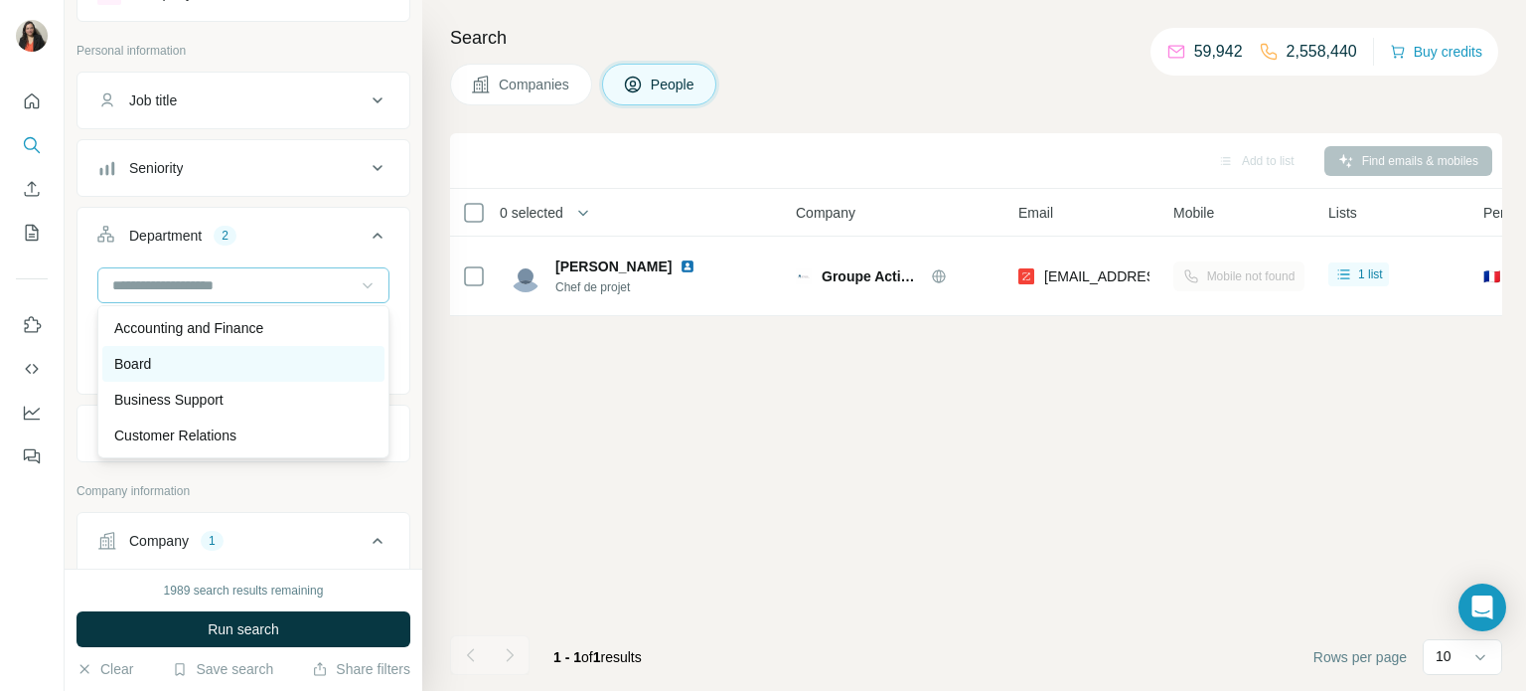
click at [203, 359] on div "Board" at bounding box center [243, 364] width 258 height 20
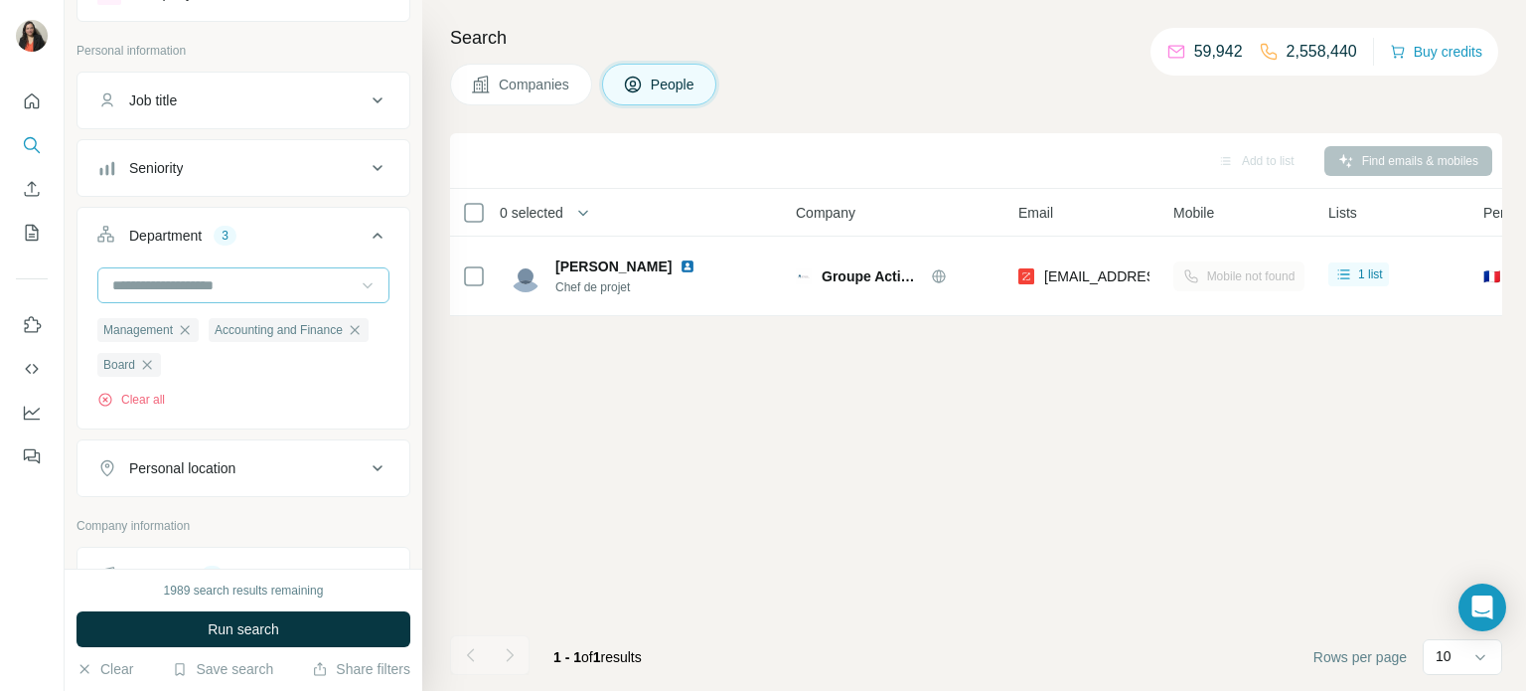
click at [365, 285] on icon at bounding box center [368, 285] width 20 height 20
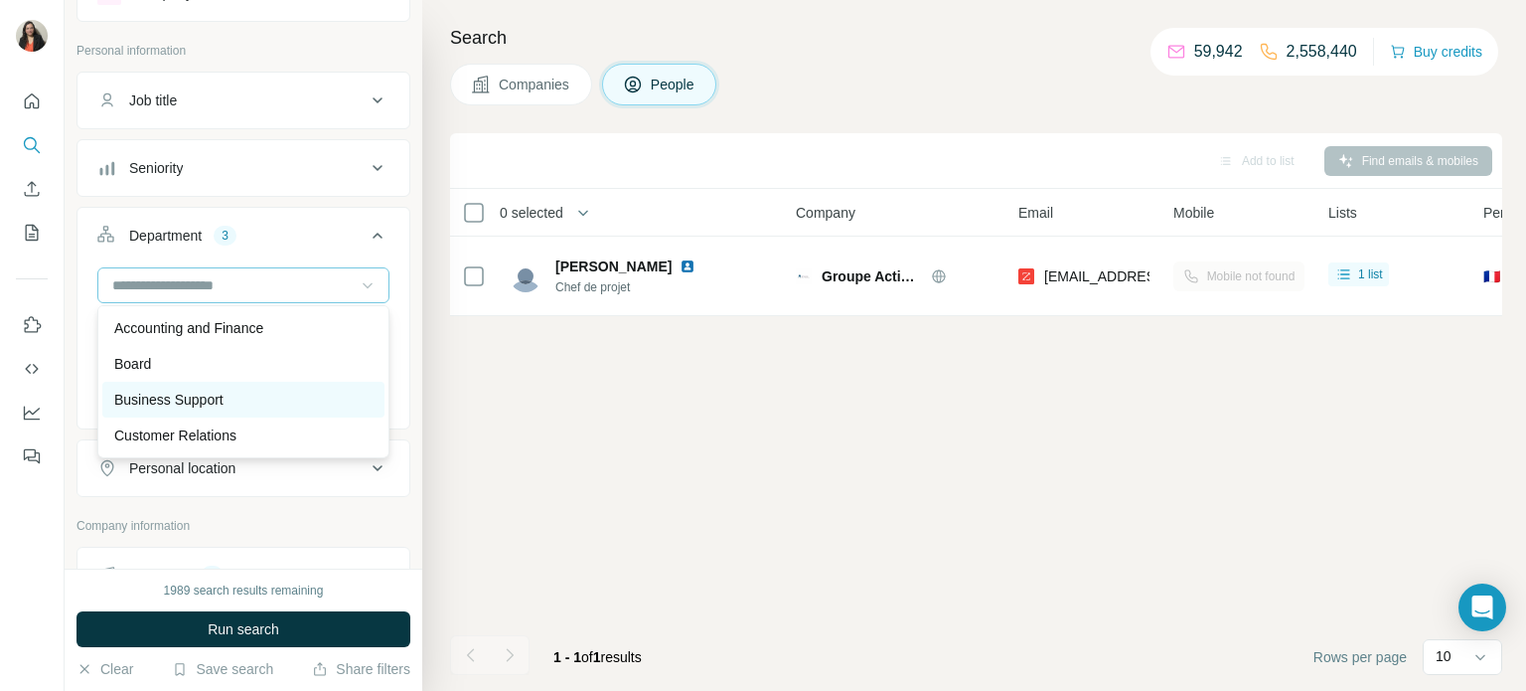
click at [208, 402] on p "Business Support" at bounding box center [168, 400] width 109 height 20
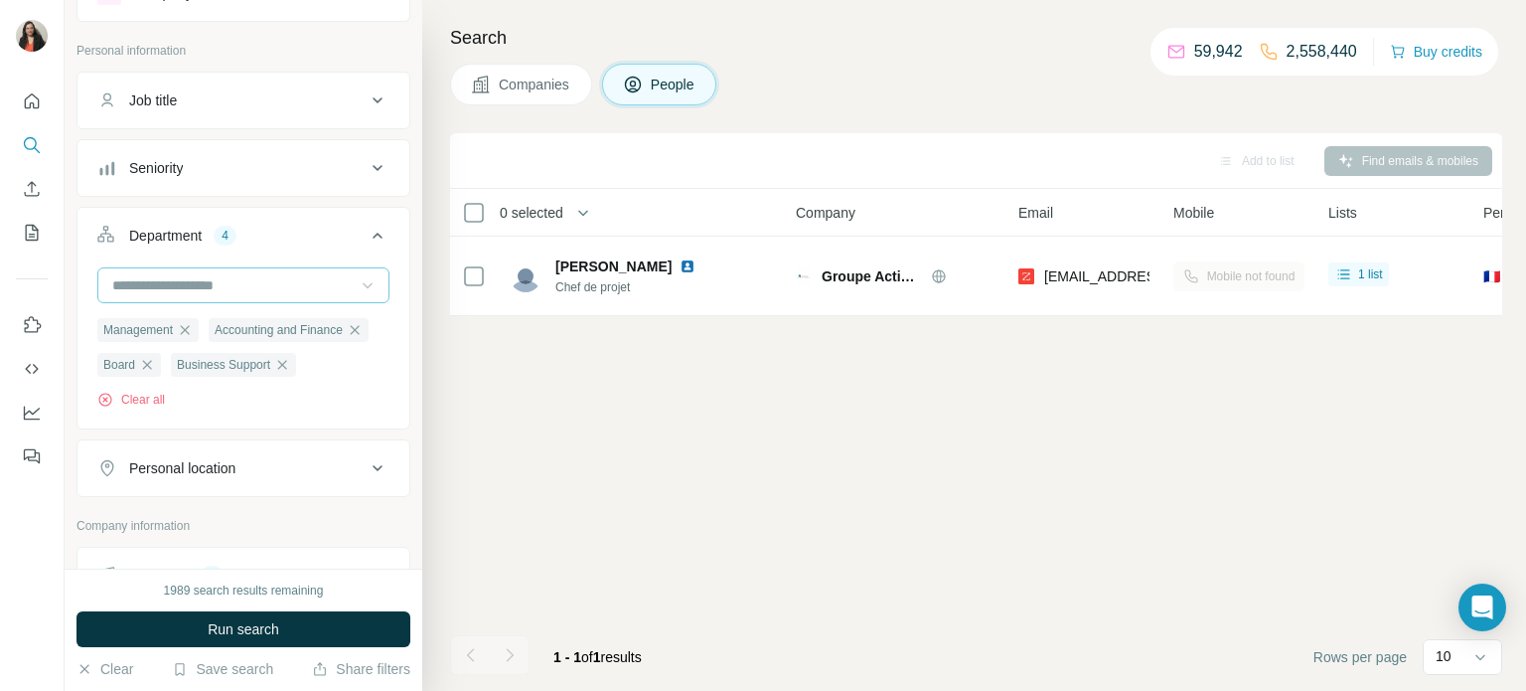
click at [342, 291] on input at bounding box center [232, 285] width 245 height 22
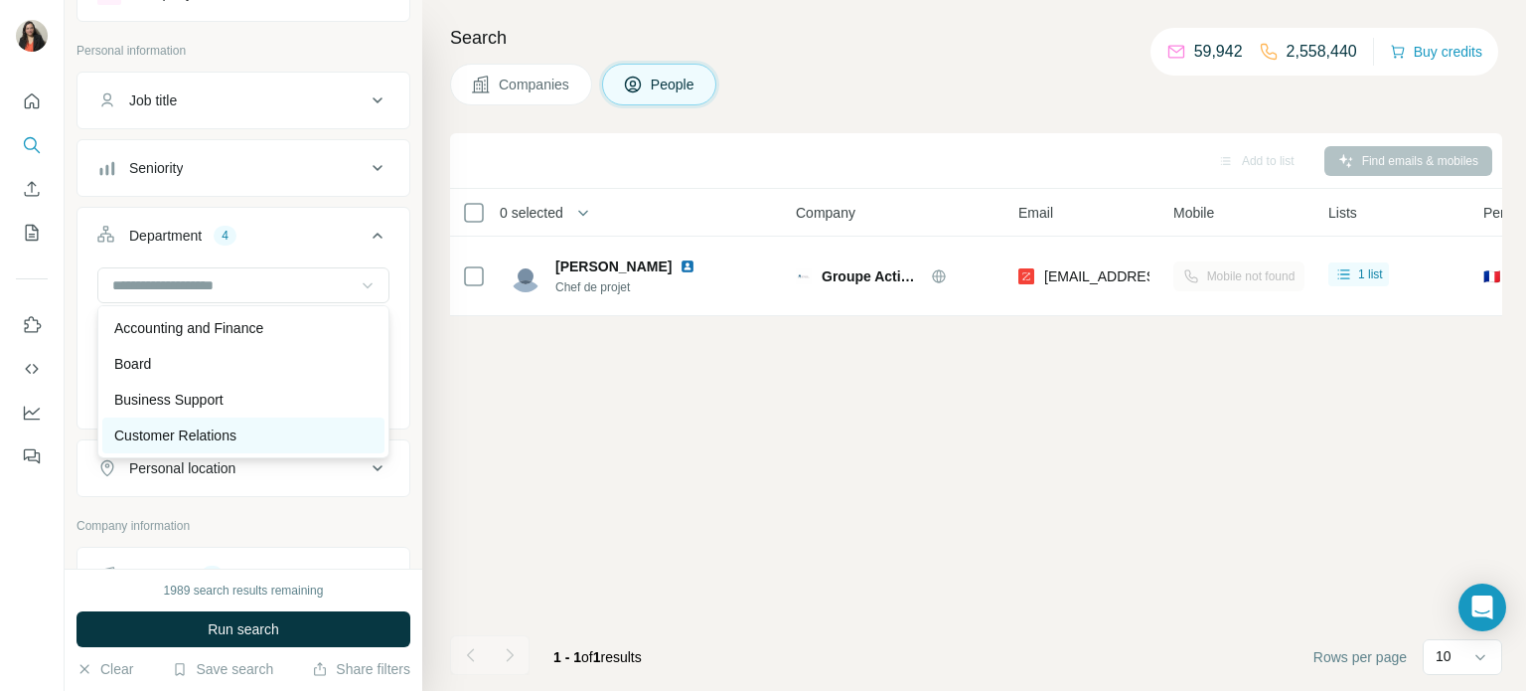
click at [219, 432] on p "Customer Relations" at bounding box center [175, 435] width 122 height 20
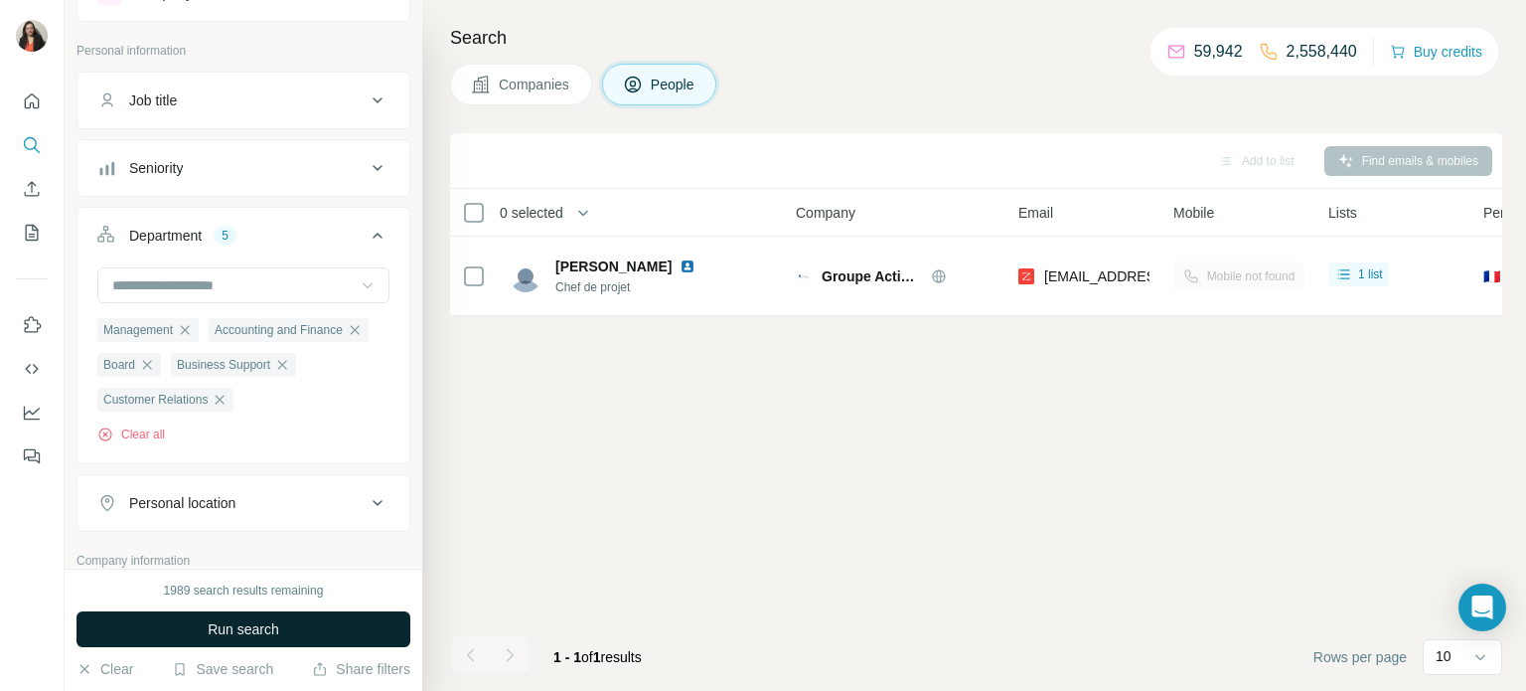
click at [220, 629] on span "Run search" at bounding box center [244, 629] width 72 height 20
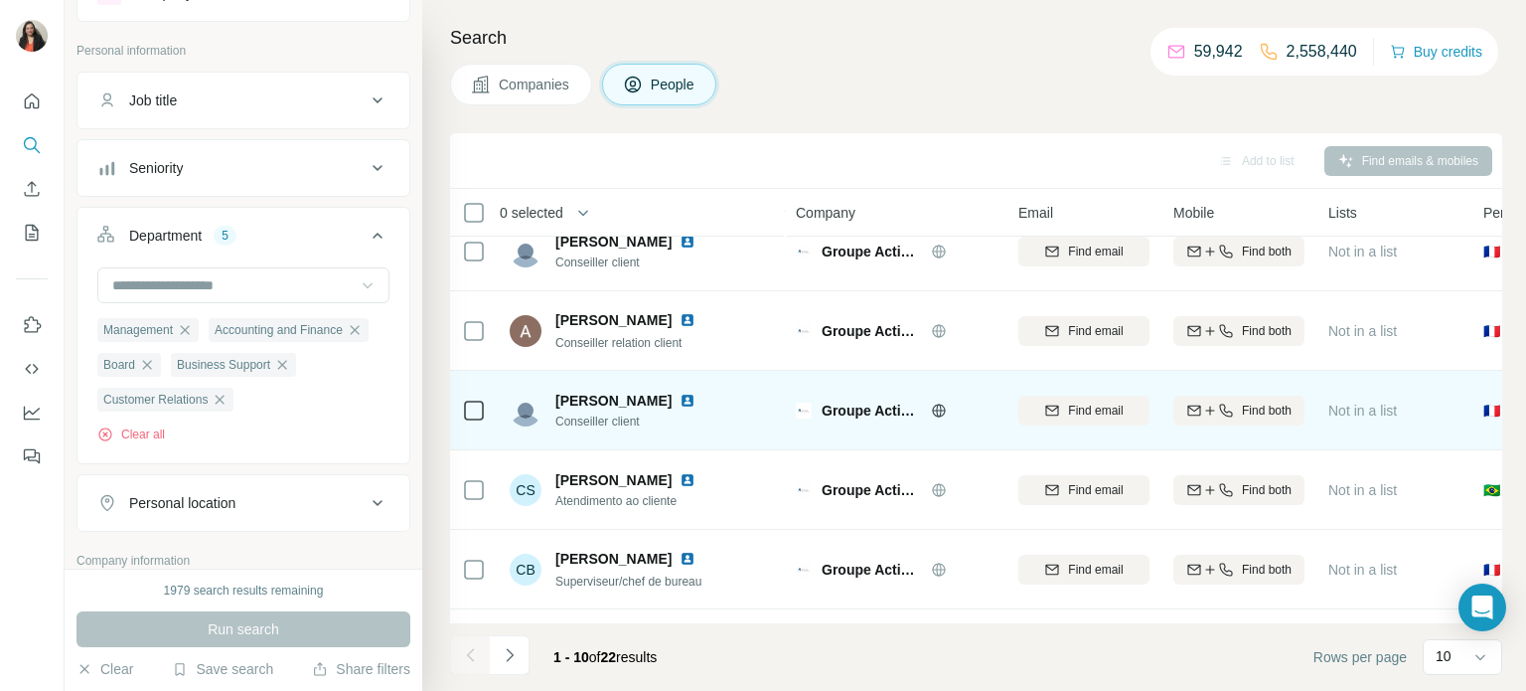
scroll to position [117, 0]
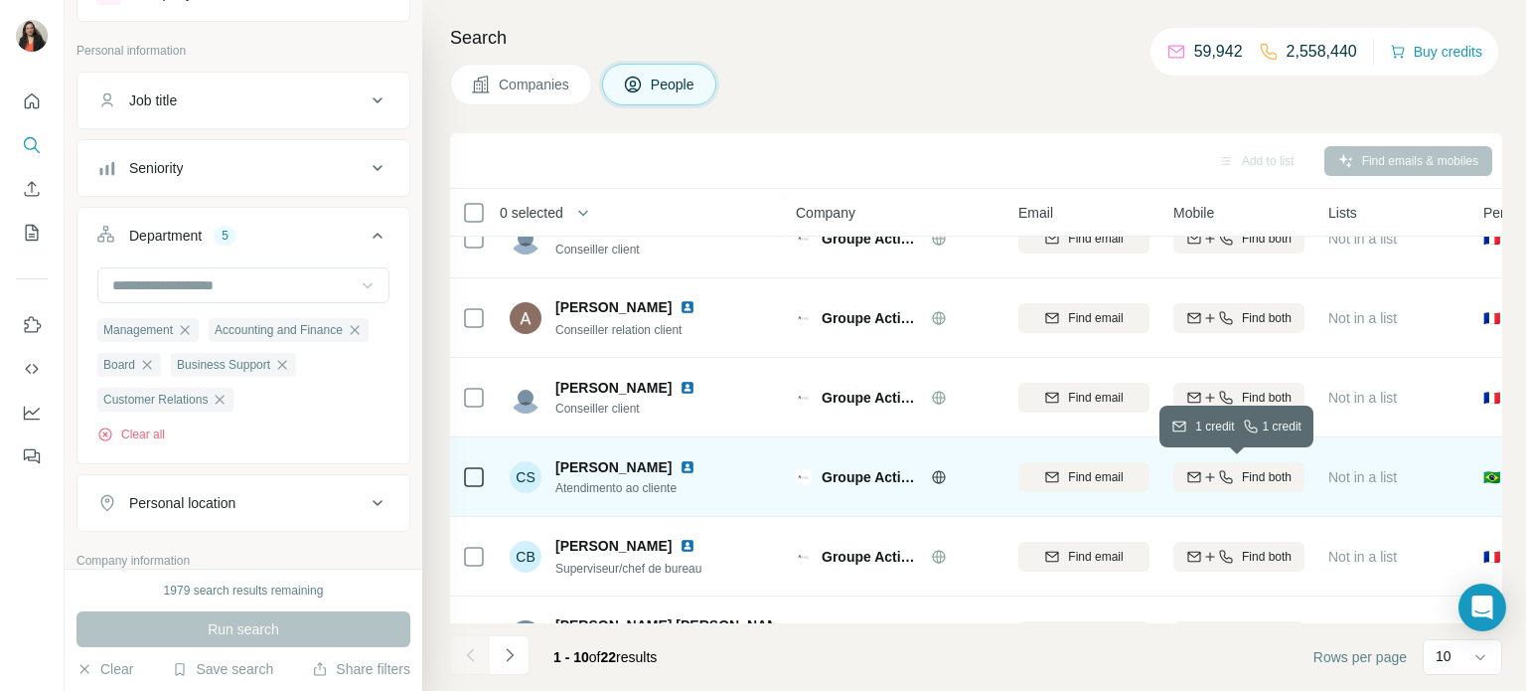
click at [1231, 480] on div "Find both" at bounding box center [1239, 477] width 131 height 18
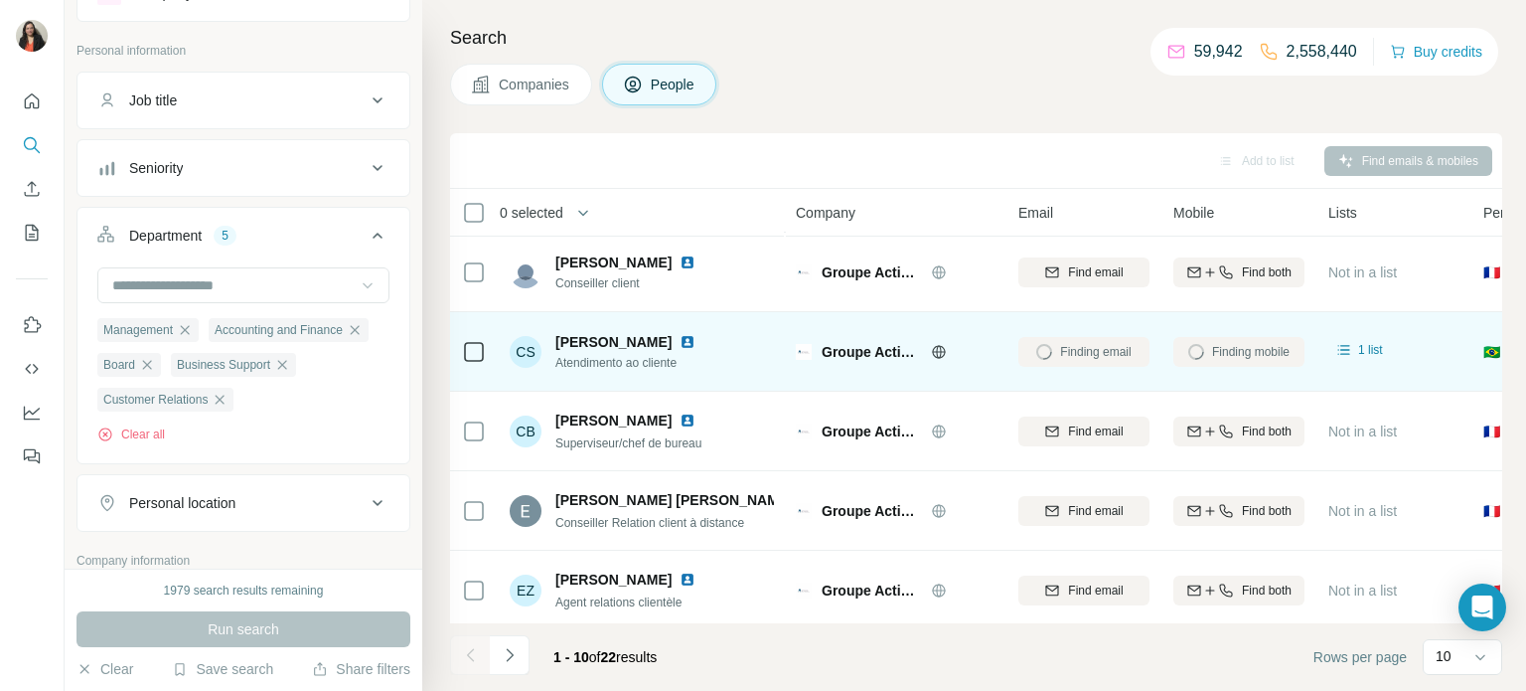
scroll to position [135, 0]
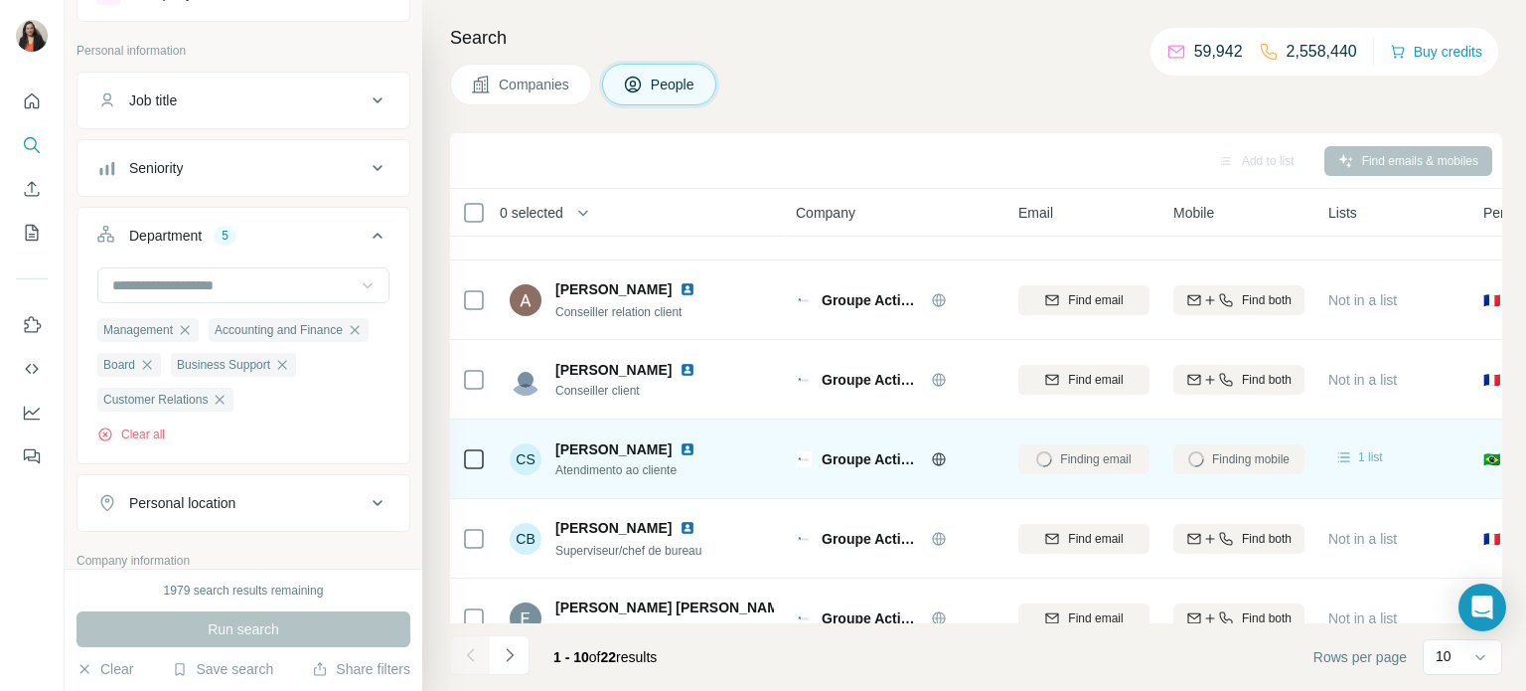
click at [1359, 459] on span "1 list" at bounding box center [1370, 457] width 25 height 18
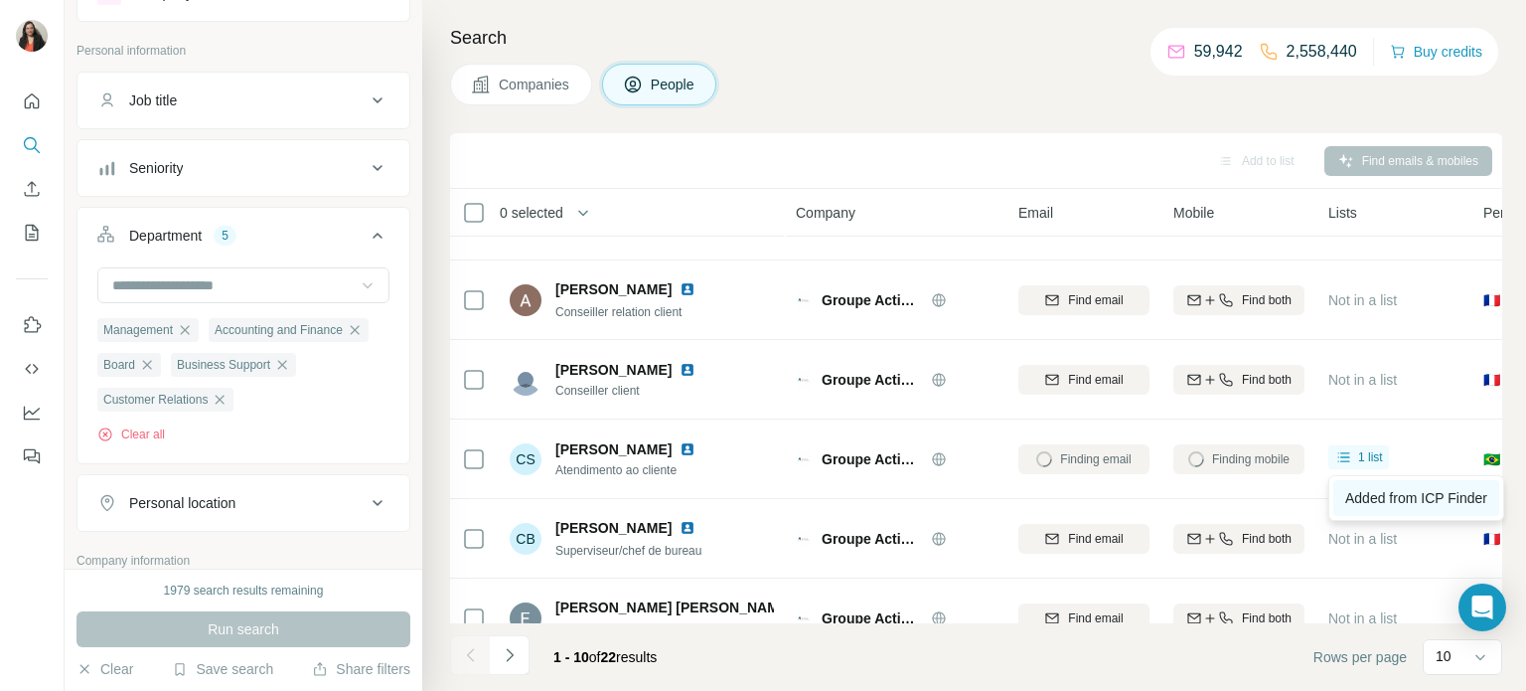
click at [1368, 502] on span "Added from ICP Finder" at bounding box center [1416, 498] width 142 height 16
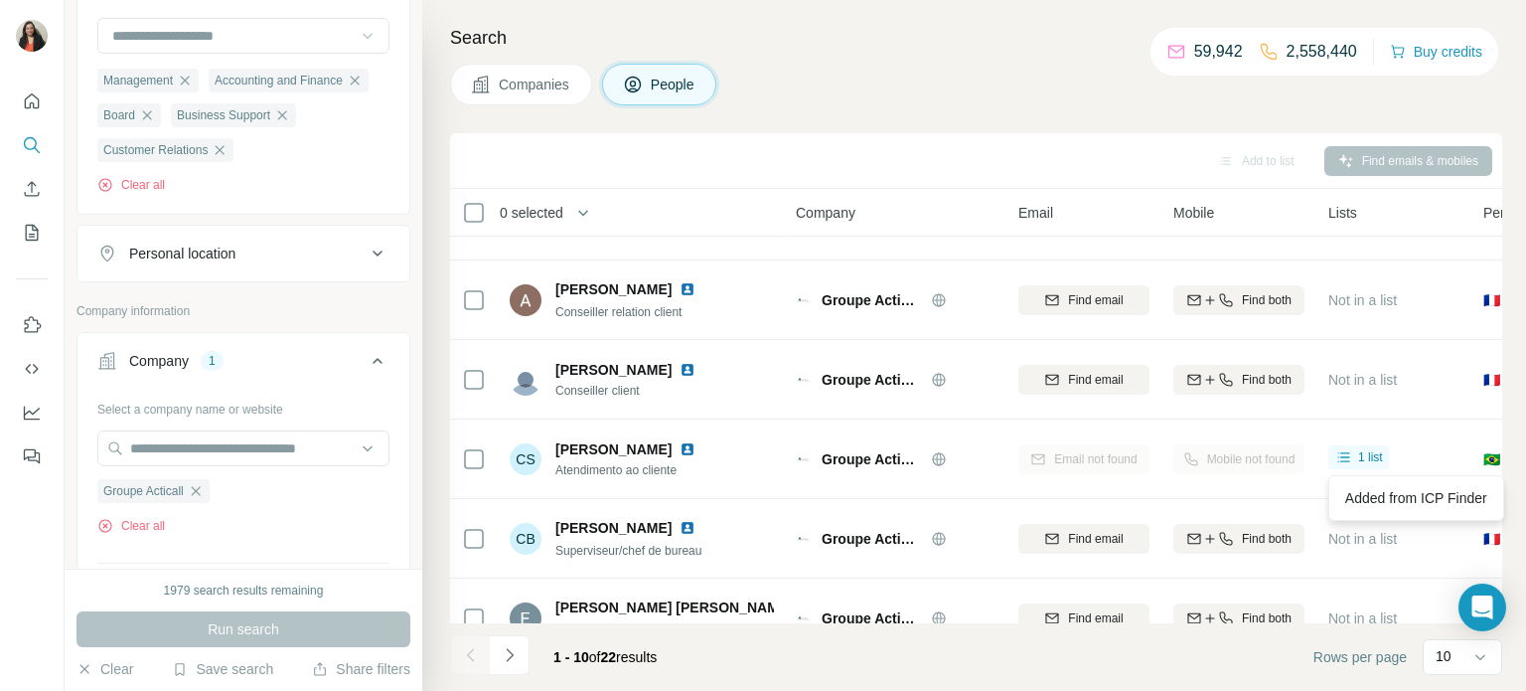
scroll to position [459, 0]
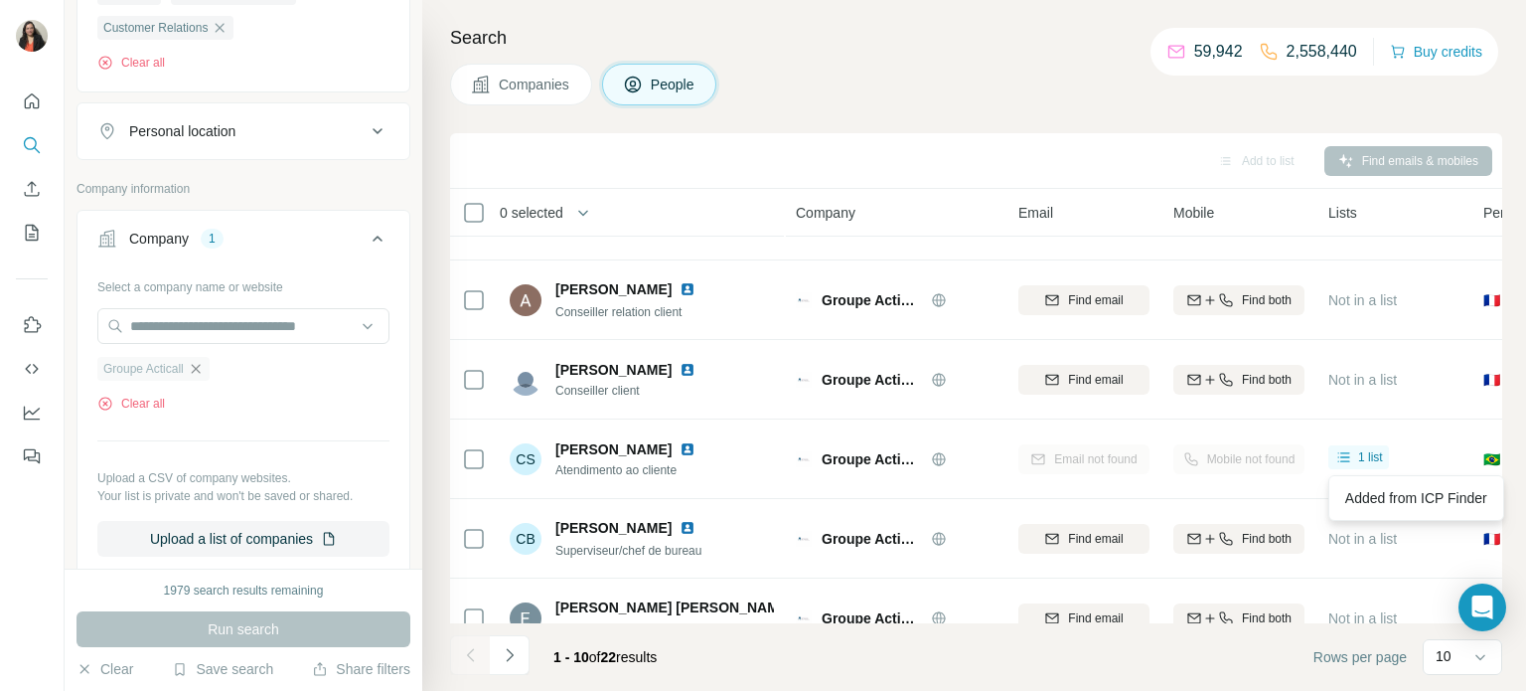
click at [200, 370] on icon "button" at bounding box center [196, 369] width 16 height 16
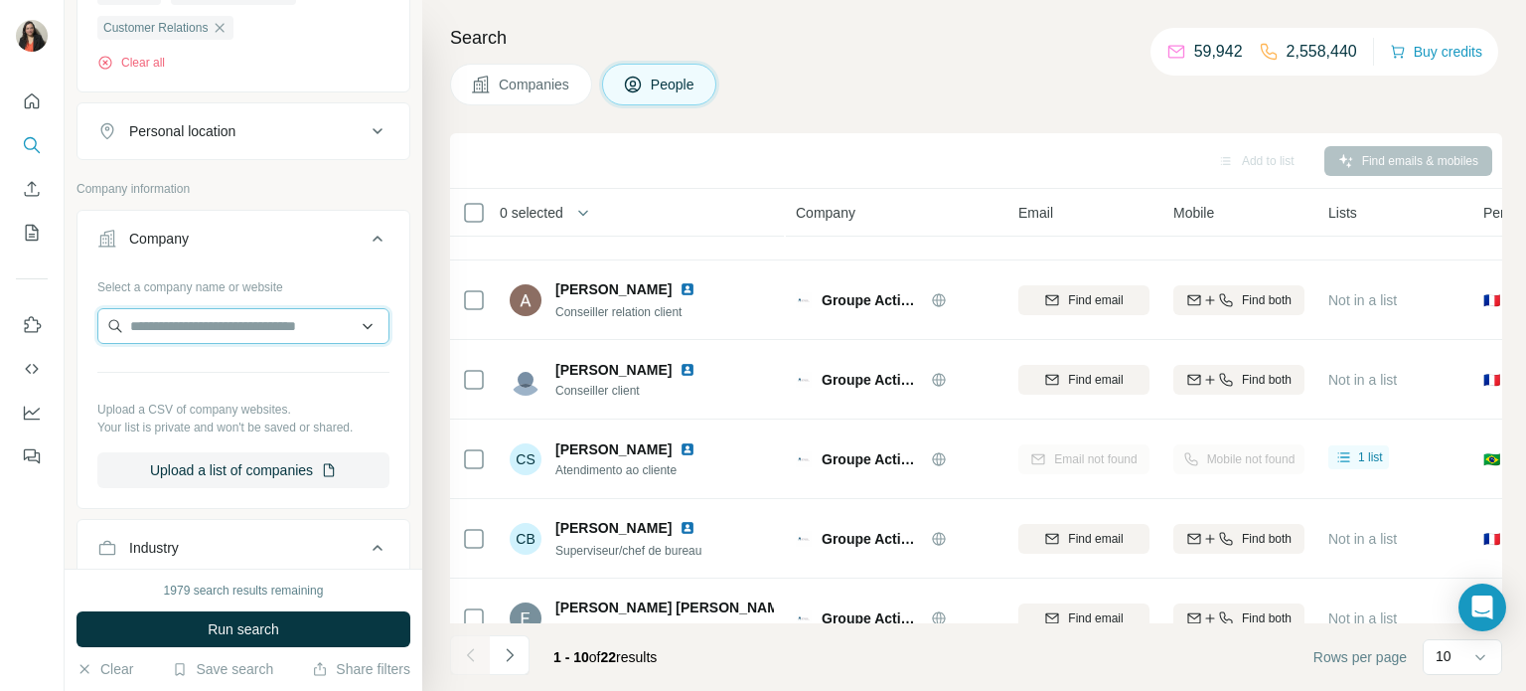
click at [206, 329] on input "text" at bounding box center [243, 326] width 292 height 36
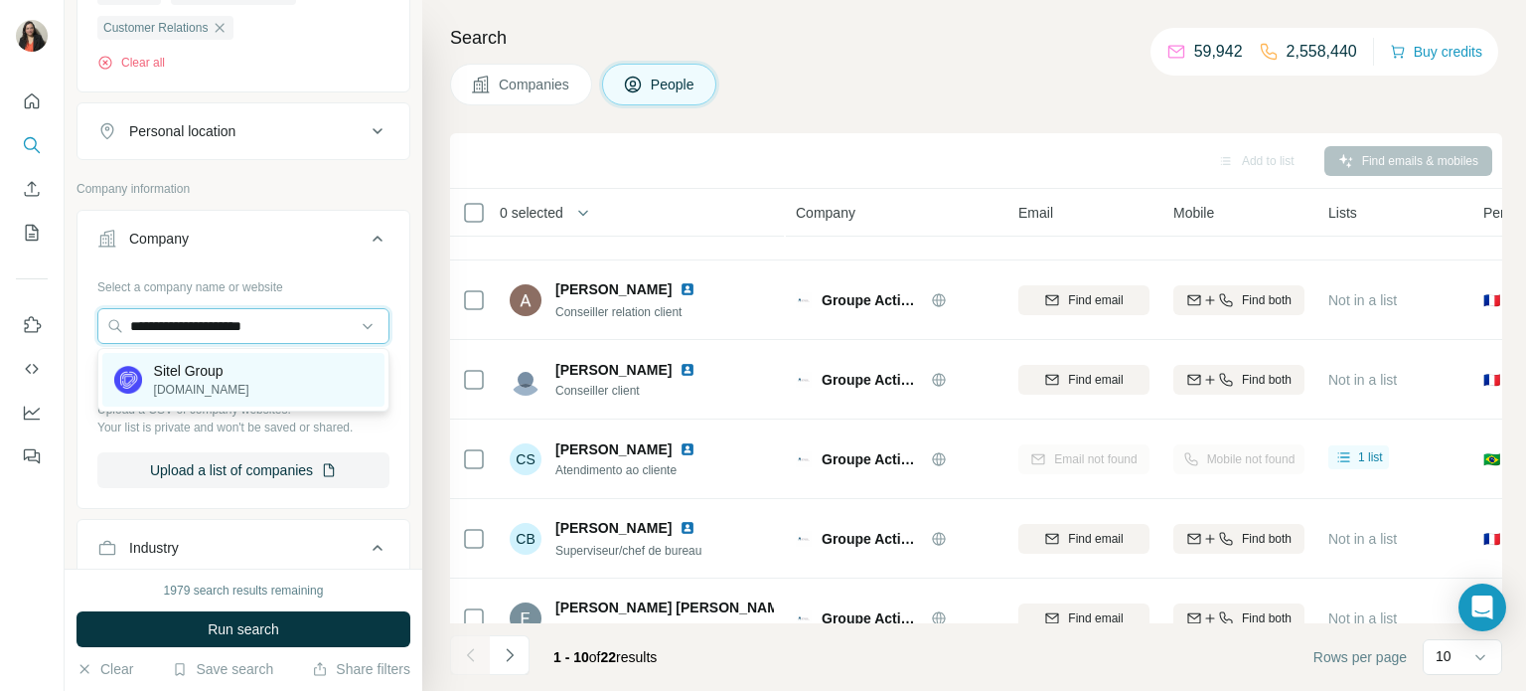
type input "**********"
click at [287, 380] on div "Sitel Group [DOMAIN_NAME]" at bounding box center [243, 380] width 282 height 54
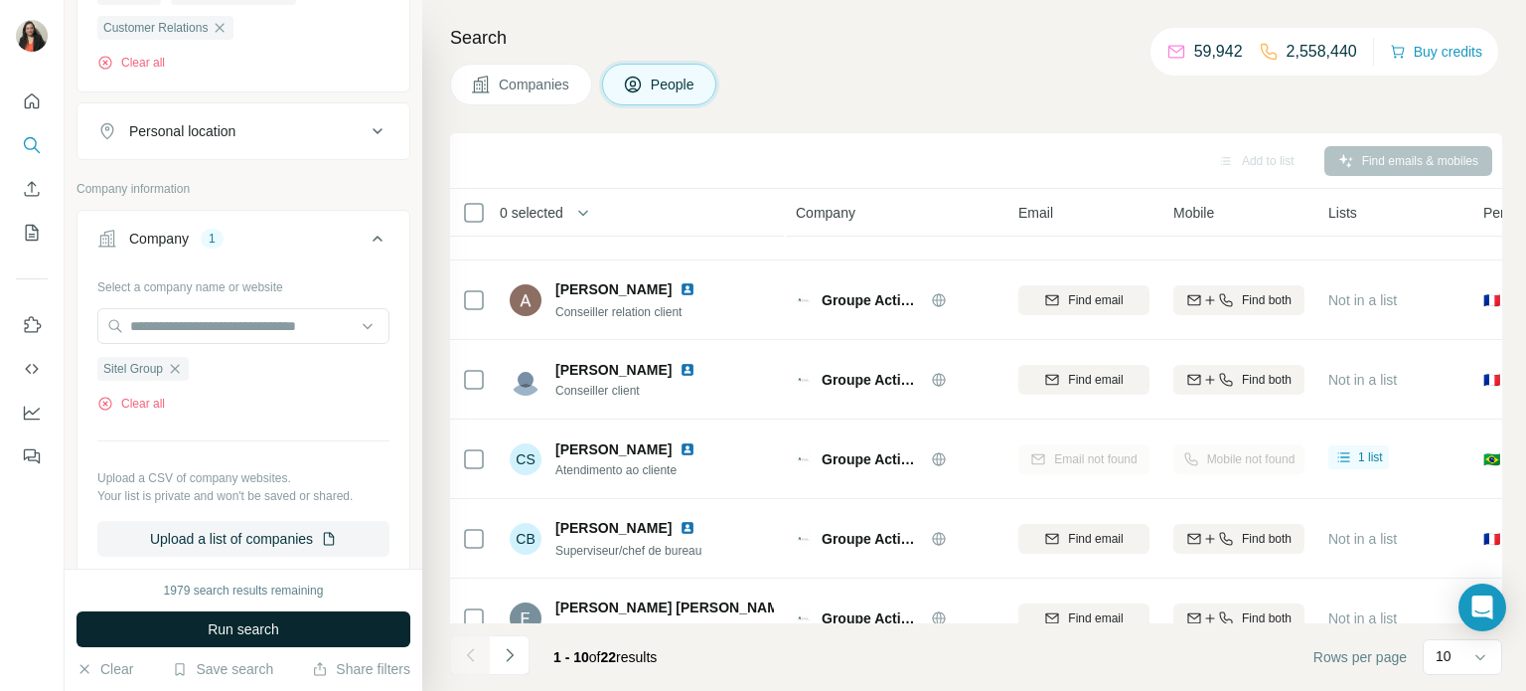
click at [282, 630] on button "Run search" at bounding box center [244, 629] width 334 height 36
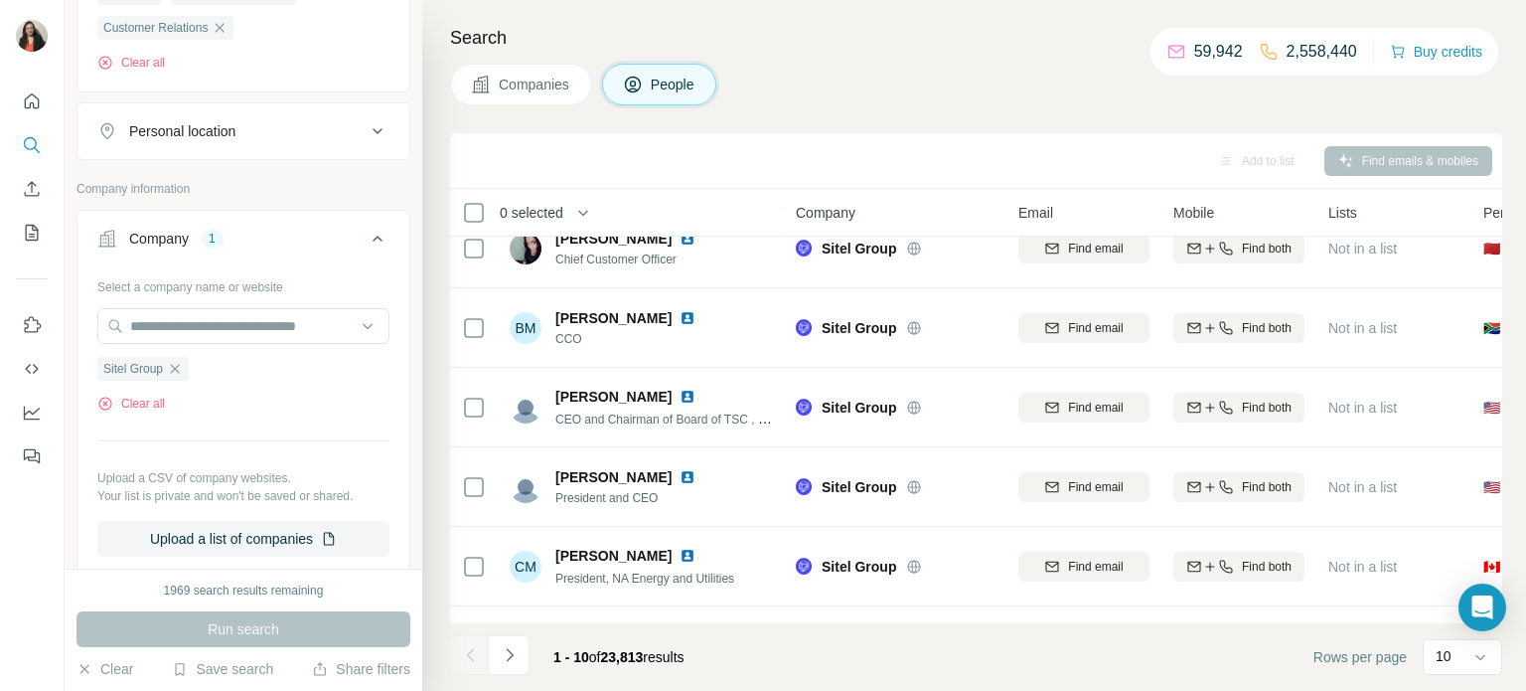
scroll to position [87, 0]
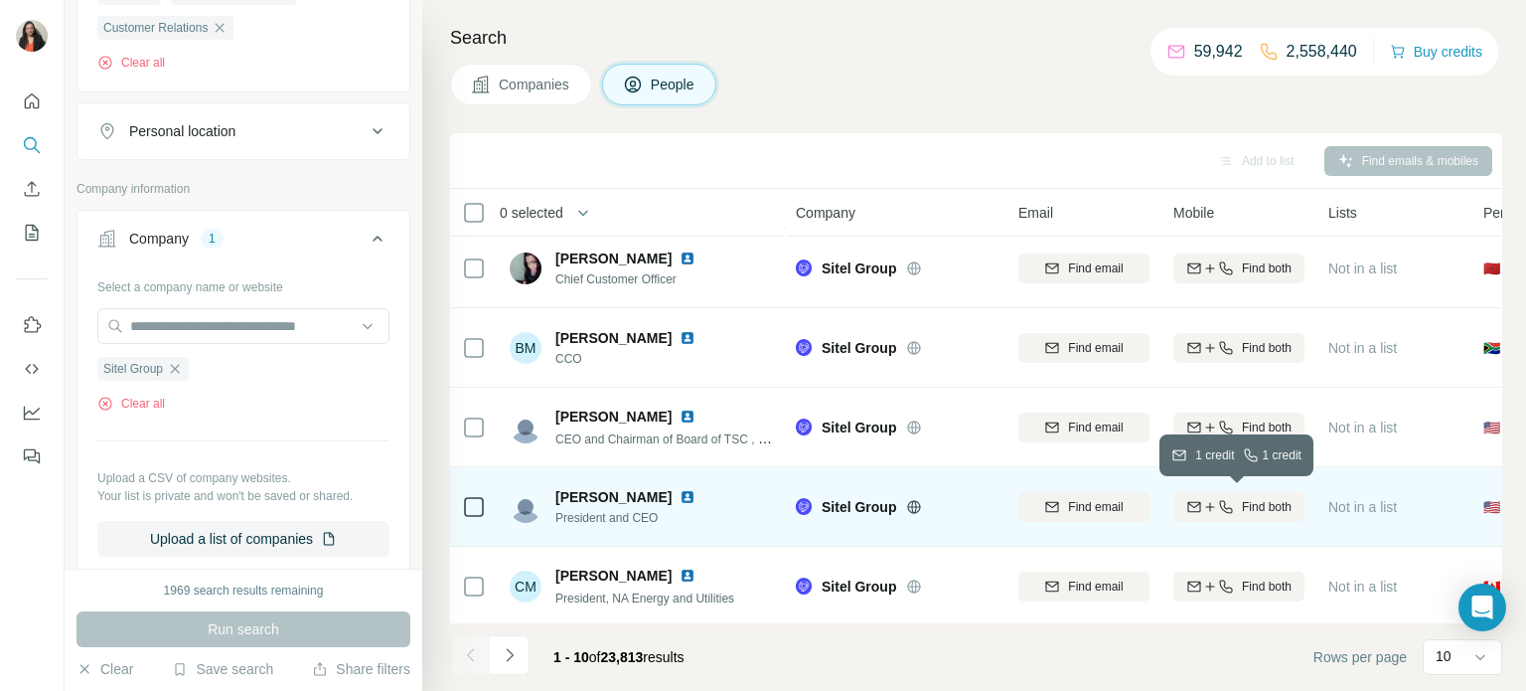
click at [1269, 509] on span "Find both" at bounding box center [1267, 507] width 50 height 18
click at [1246, 505] on div "Finding mobile" at bounding box center [1239, 506] width 131 height 55
click at [1362, 502] on span "1 list" at bounding box center [1370, 505] width 25 height 18
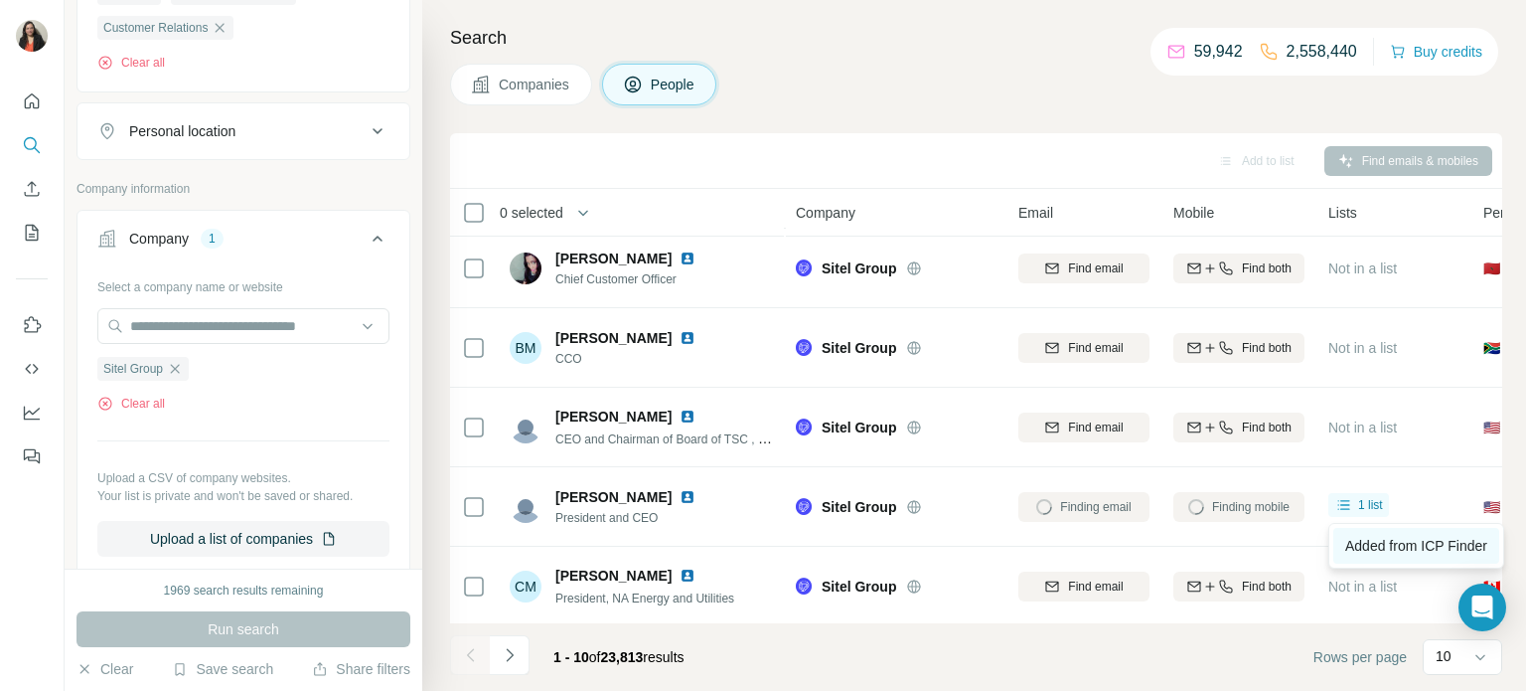
click at [1406, 558] on link "Added from ICP Finder" at bounding box center [1417, 546] width 166 height 36
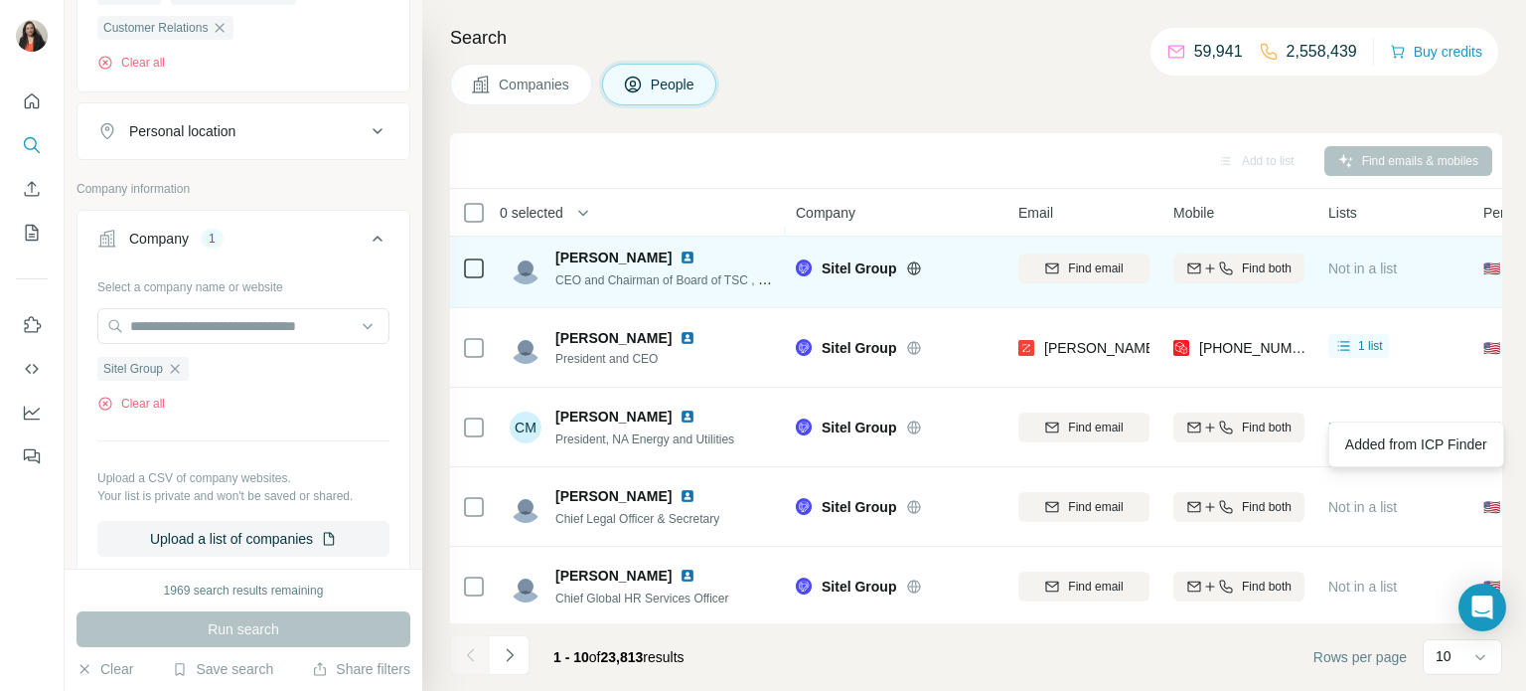
scroll to position [257, 0]
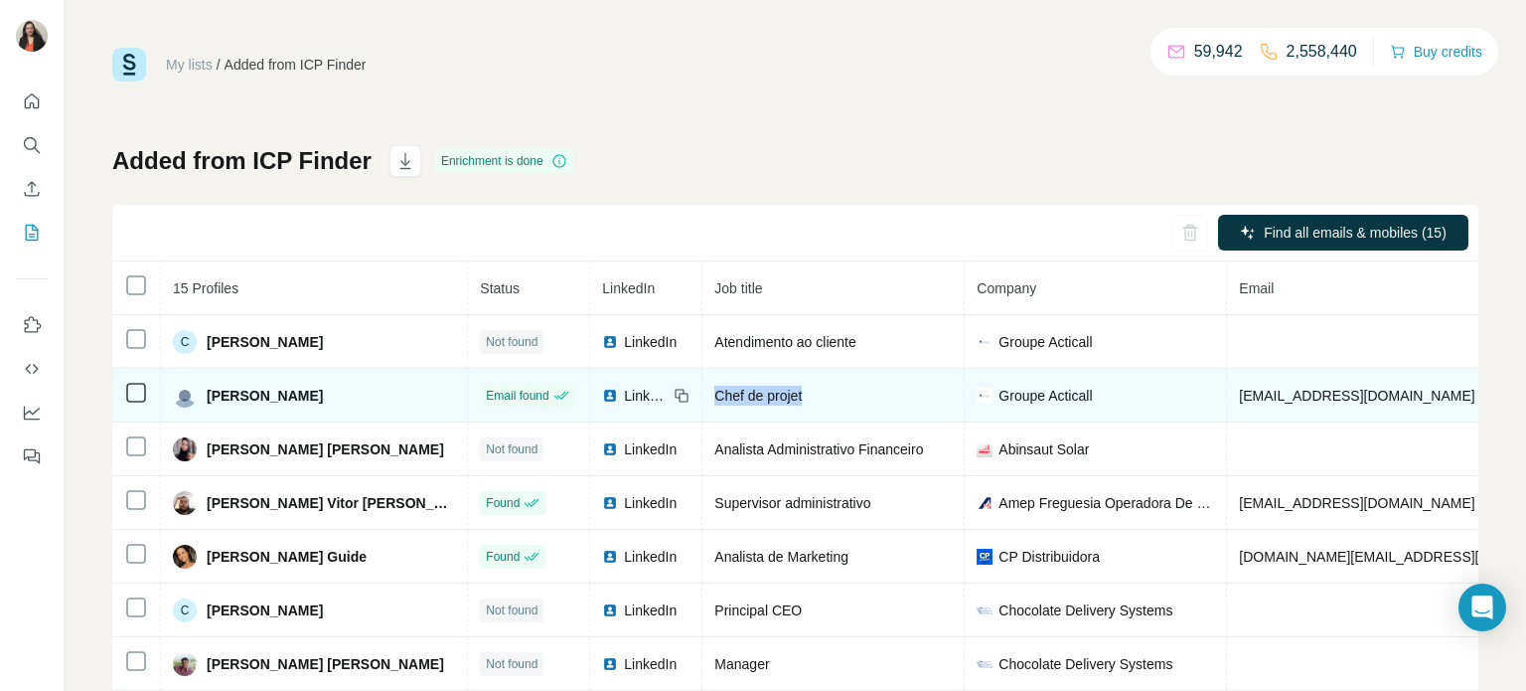
drag, startPoint x: 753, startPoint y: 392, endPoint x: 659, endPoint y: 406, distance: 95.4
click at [703, 403] on td "Chef de projet" at bounding box center [834, 396] width 262 height 54
copy span "Chef de projet"
drag, startPoint x: 325, startPoint y: 396, endPoint x: 203, endPoint y: 393, distance: 122.3
click at [203, 393] on div "[PERSON_NAME]" at bounding box center [314, 396] width 282 height 24
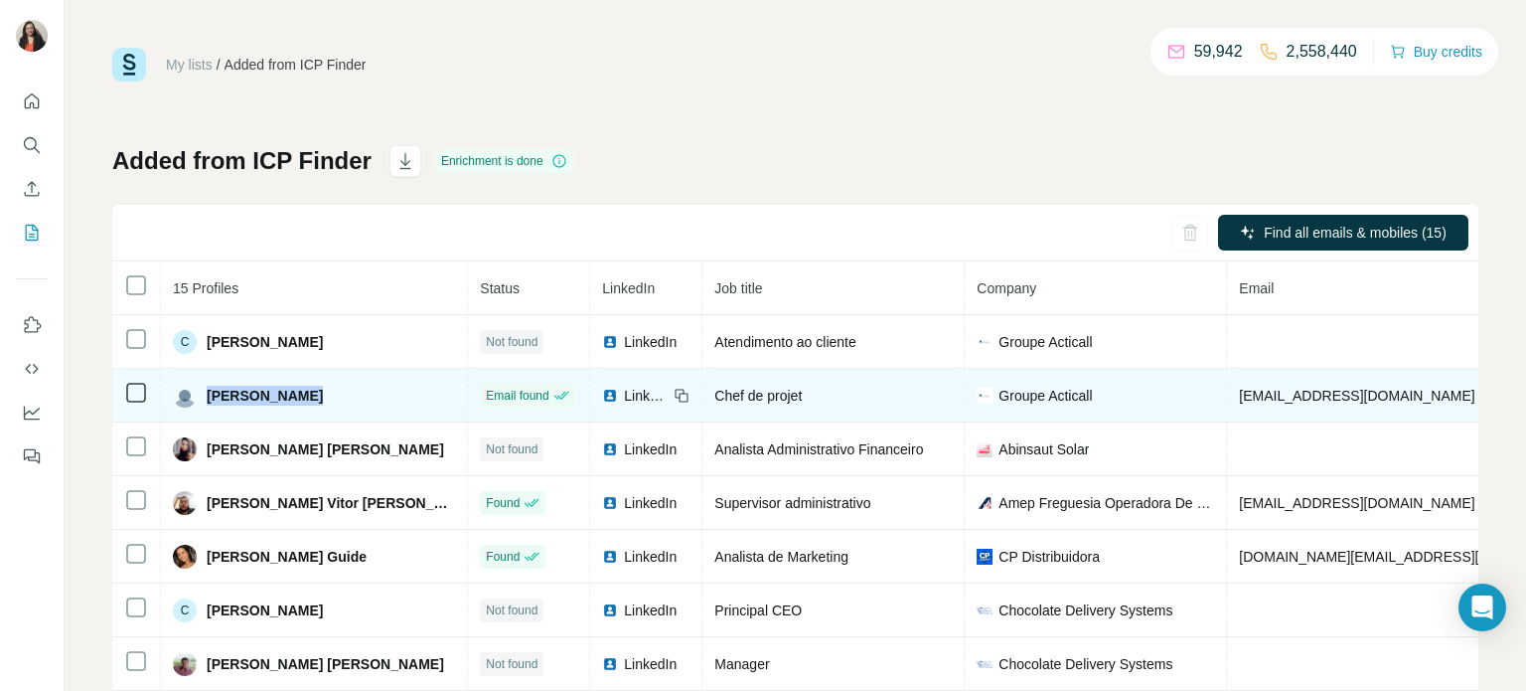
copy span "[PERSON_NAME]"
click at [674, 392] on icon at bounding box center [682, 396] width 16 height 16
drag, startPoint x: 1319, startPoint y: 397, endPoint x: 1166, endPoint y: 401, distance: 153.1
click at [1227, 401] on td "[EMAIL_ADDRESS][DOMAIN_NAME]" at bounding box center [1414, 396] width 375 height 54
copy span "[EMAIL_ADDRESS][DOMAIN_NAME]"
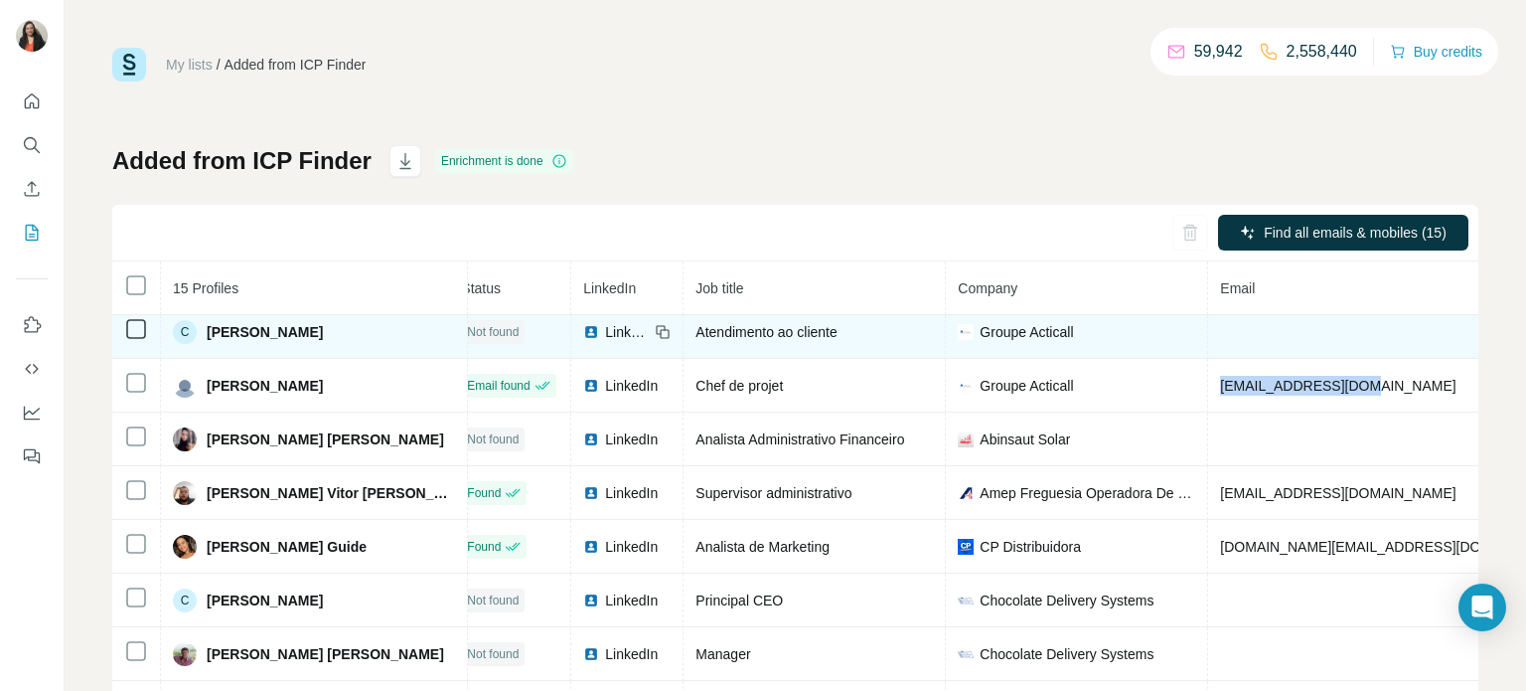
scroll to position [10, 0]
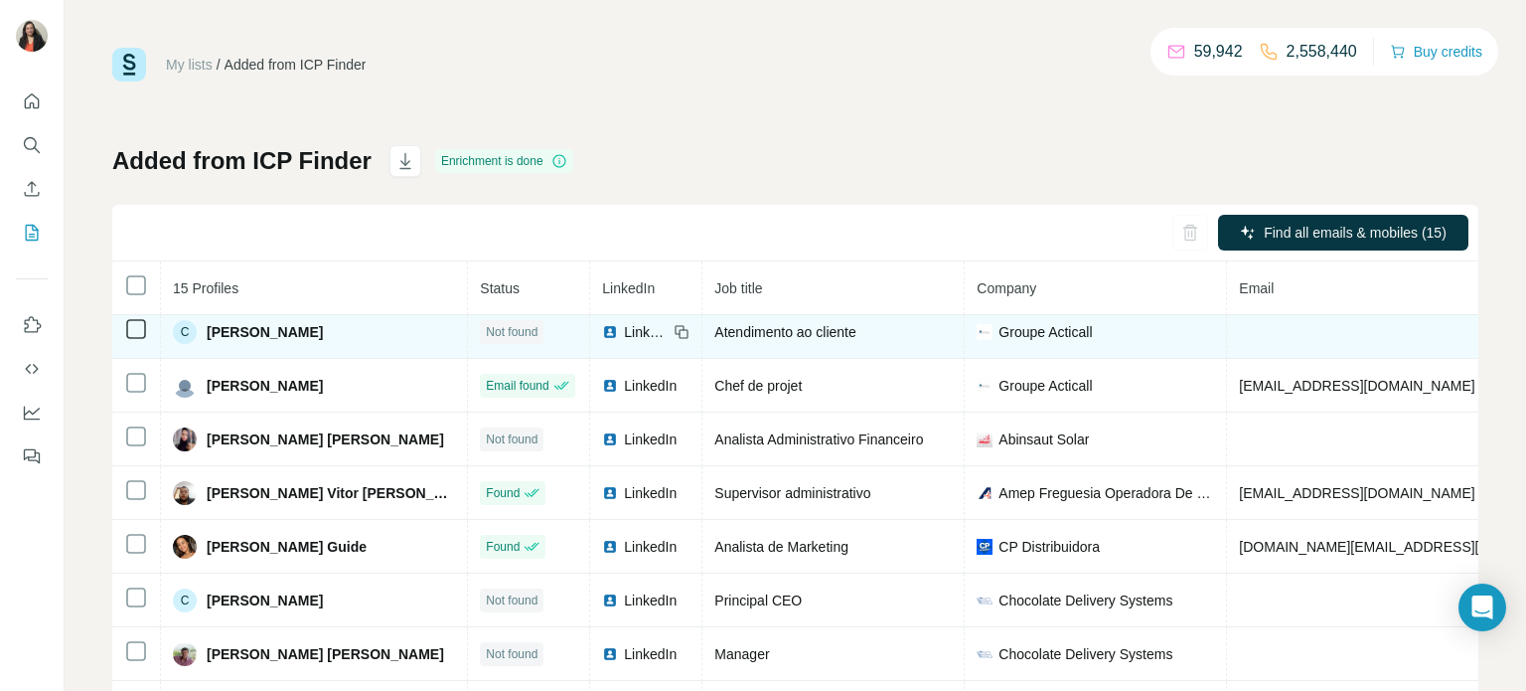
click at [674, 334] on icon at bounding box center [682, 332] width 16 height 16
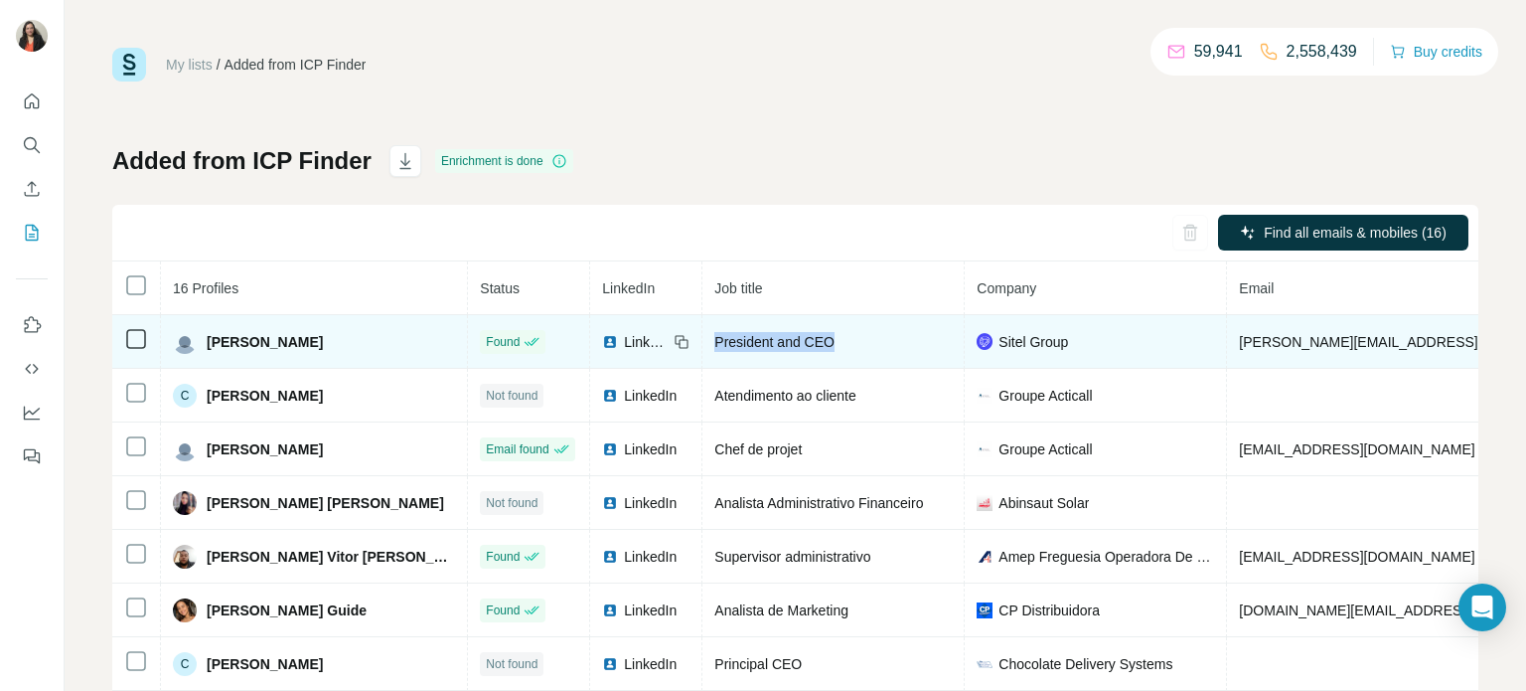
drag, startPoint x: 793, startPoint y: 335, endPoint x: 640, endPoint y: 347, distance: 153.5
click at [703, 347] on td "President and CEO" at bounding box center [834, 342] width 262 height 54
copy span "President and CEO"
drag, startPoint x: 331, startPoint y: 340, endPoint x: 202, endPoint y: 339, distance: 129.2
click at [202, 339] on div "[PERSON_NAME]" at bounding box center [314, 342] width 282 height 24
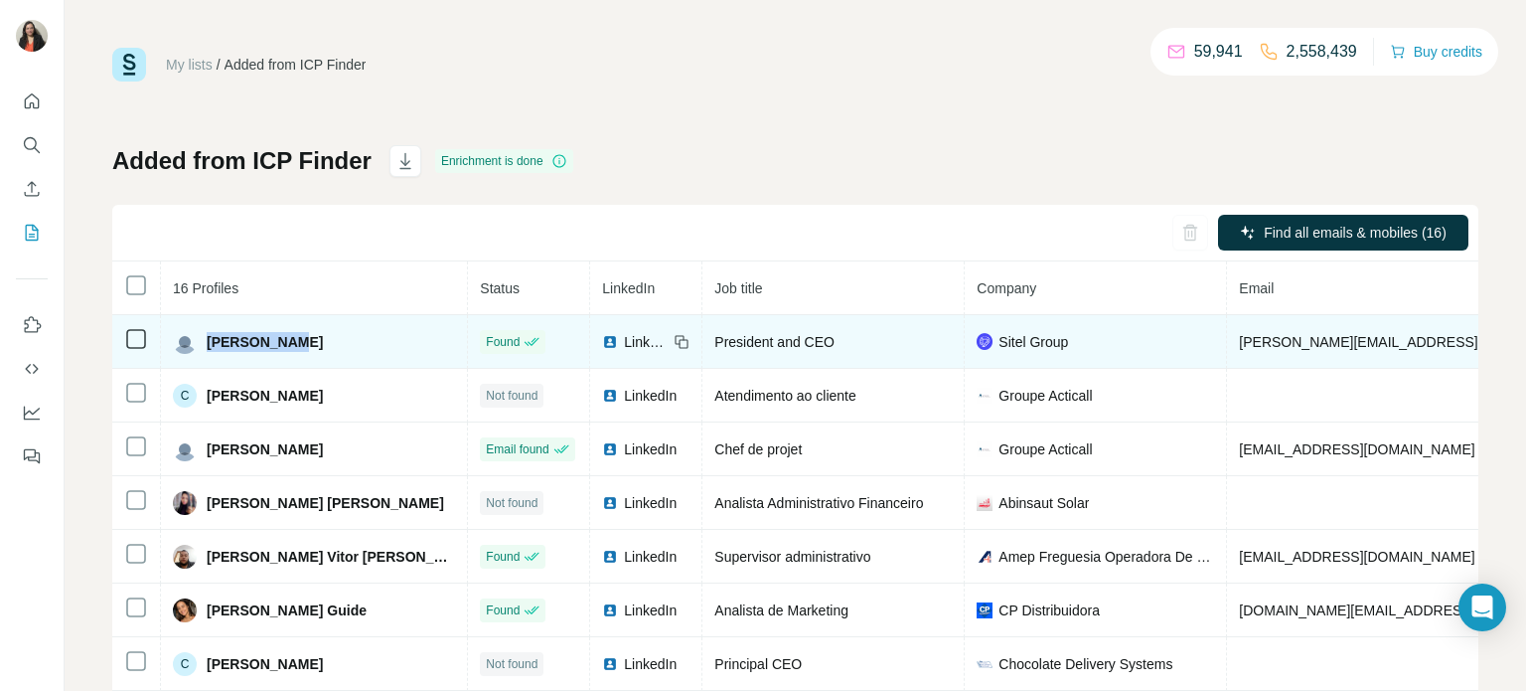
copy span "[PERSON_NAME]"
click at [674, 341] on icon at bounding box center [682, 342] width 16 height 16
drag, startPoint x: 1378, startPoint y: 337, endPoint x: 1161, endPoint y: 338, distance: 217.6
click at [1227, 338] on td "[PERSON_NAME][EMAIL_ADDRESS][PERSON_NAME][PERSON_NAME][DOMAIN_NAME]" at bounding box center [1529, 342] width 604 height 54
copy span "[PERSON_NAME][EMAIL_ADDRESS][PERSON_NAME][PERSON_NAME][DOMAIN_NAME]"
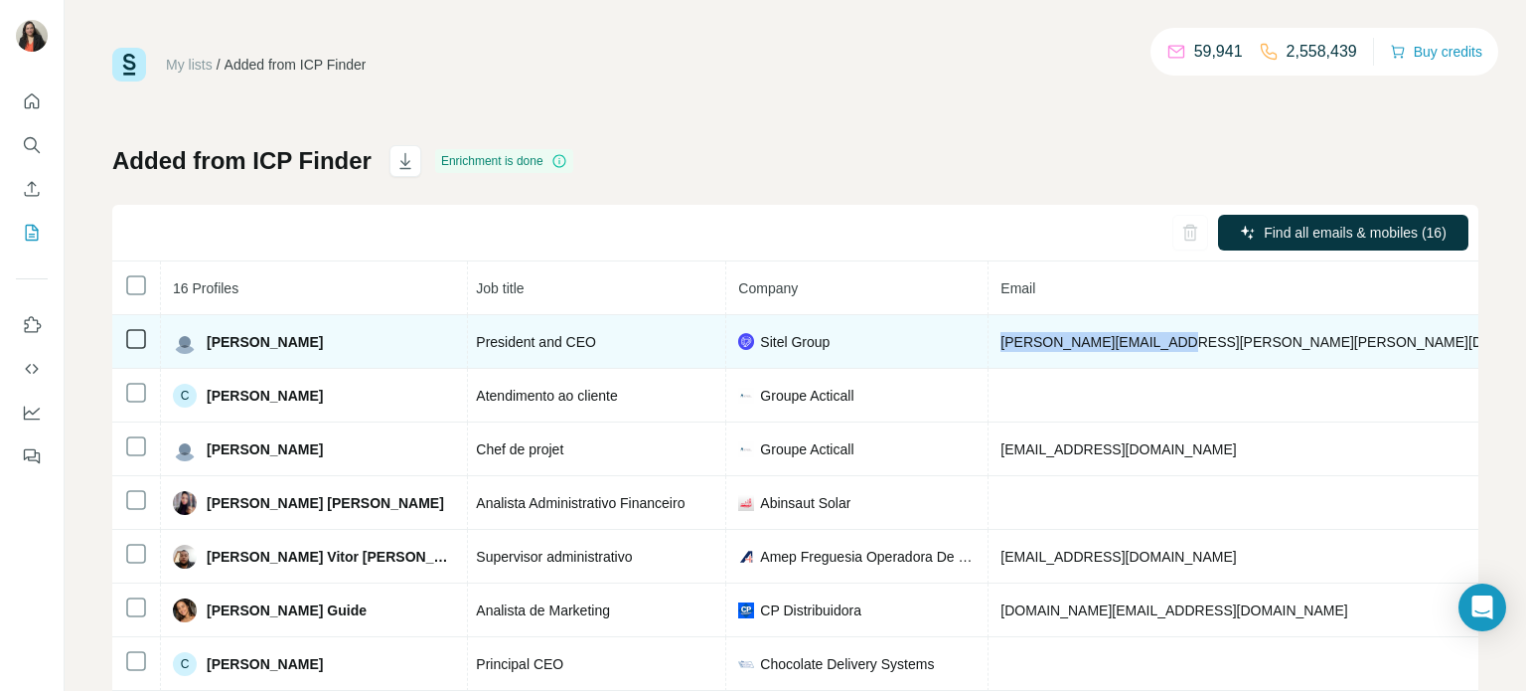
scroll to position [0, 278]
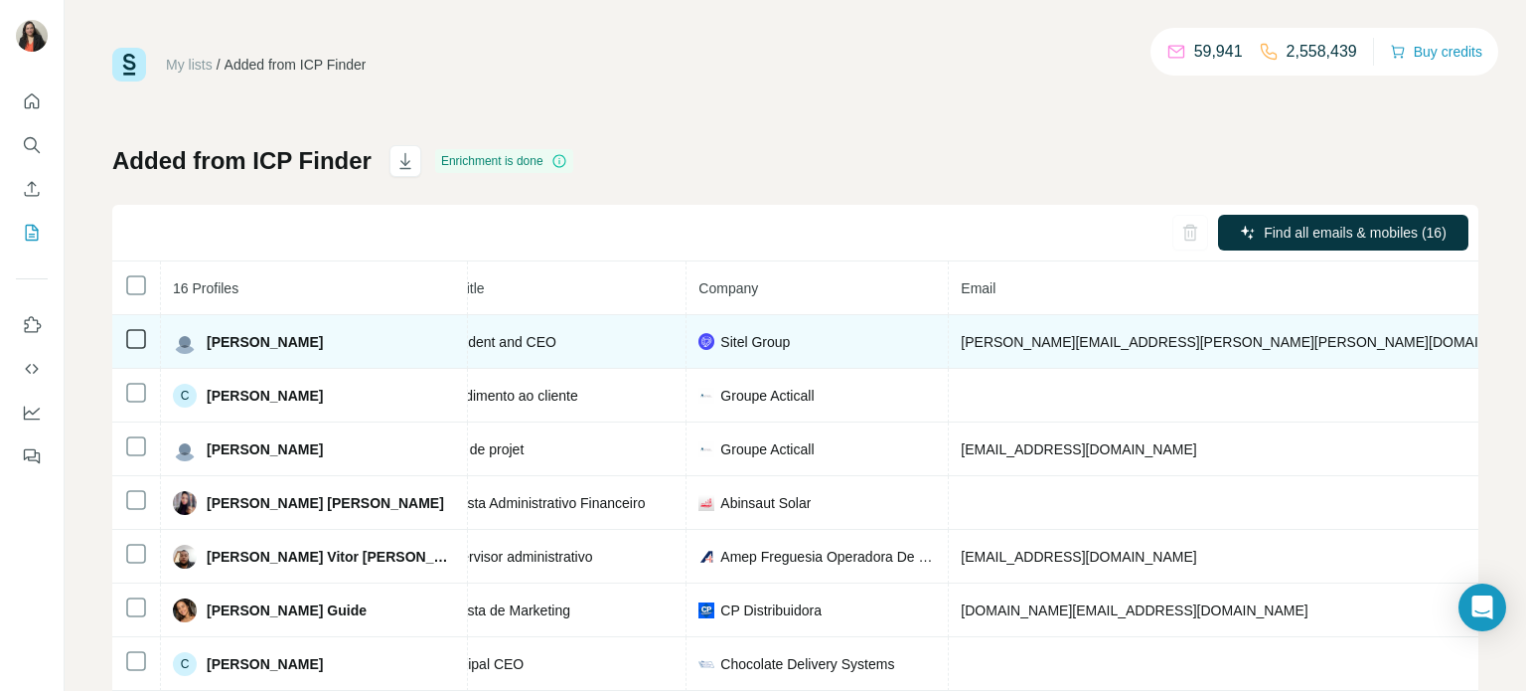
drag, startPoint x: 1256, startPoint y: 347, endPoint x: 1175, endPoint y: 348, distance: 81.5
copy span "[PHONE_NUMBER]"
